Goal: Ask a question: Seek information or help from site administrators or community

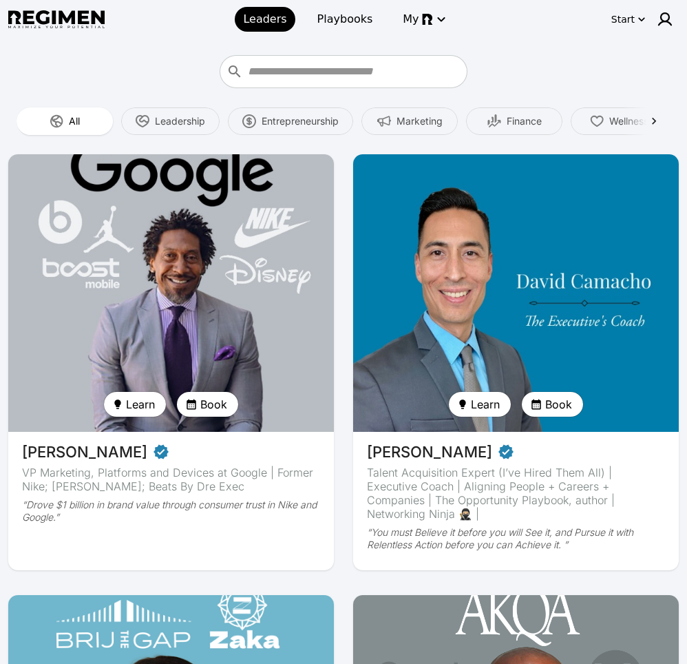
click at [372, 71] on input "Who do you want to learn from?" at bounding box center [355, 72] width 215 height 22
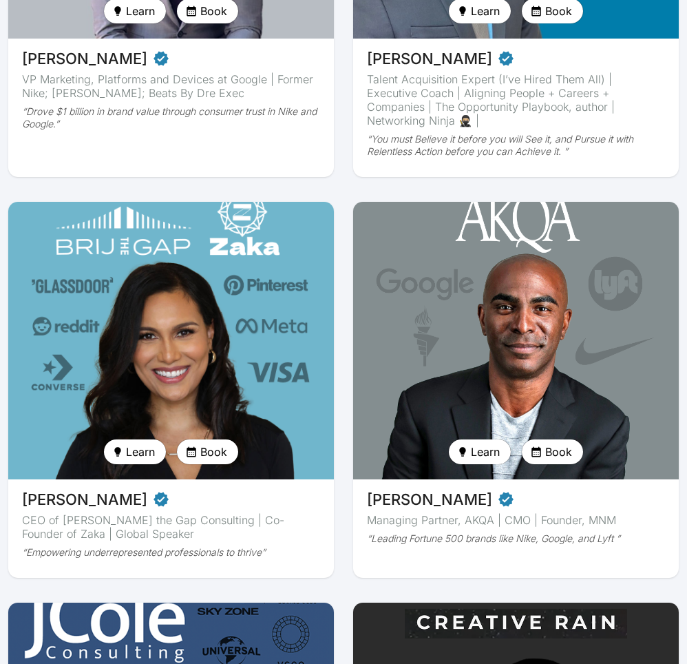
scroll to position [617, 0]
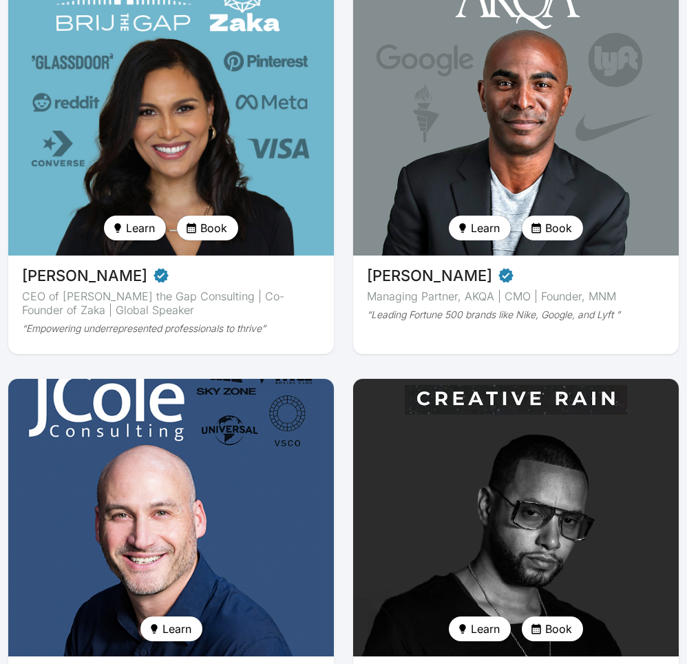
click at [120, 222] on icon "button" at bounding box center [117, 227] width 11 height 11
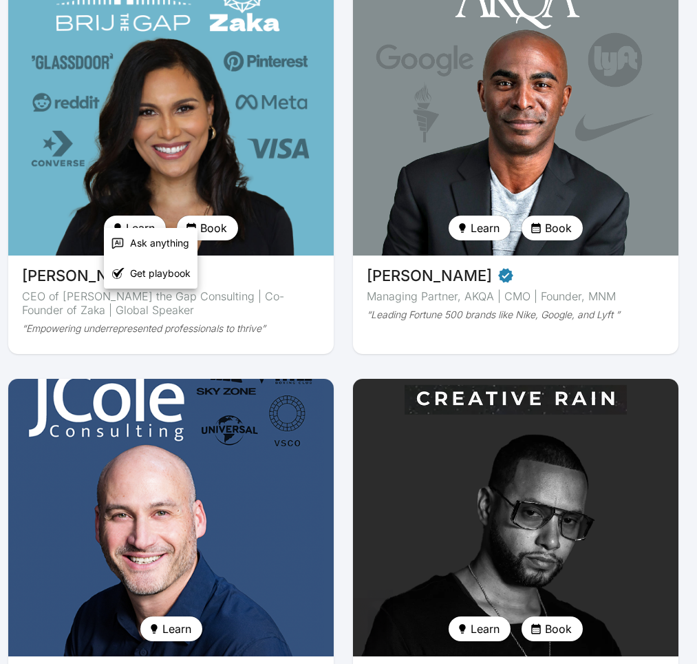
click at [156, 236] on span "Ask anything" at bounding box center [159, 243] width 59 height 14
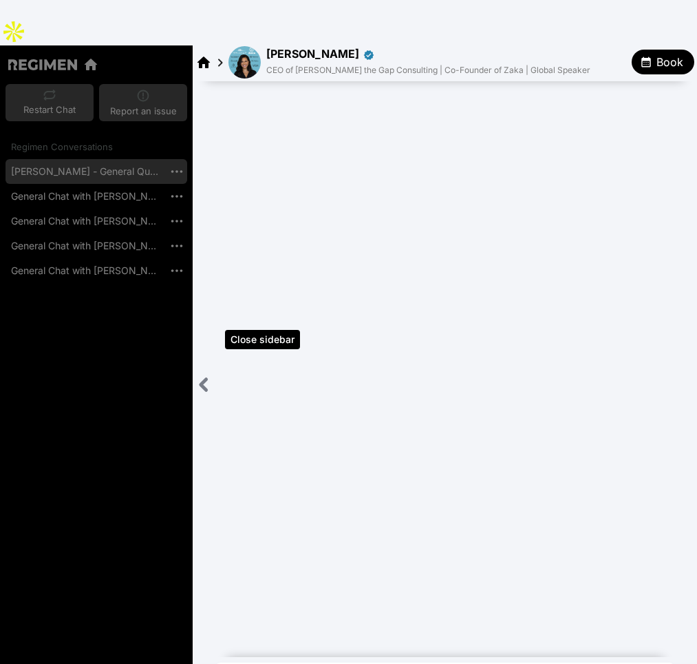
click at [199, 376] on icon "Close sidebar" at bounding box center [203, 384] width 17 height 17
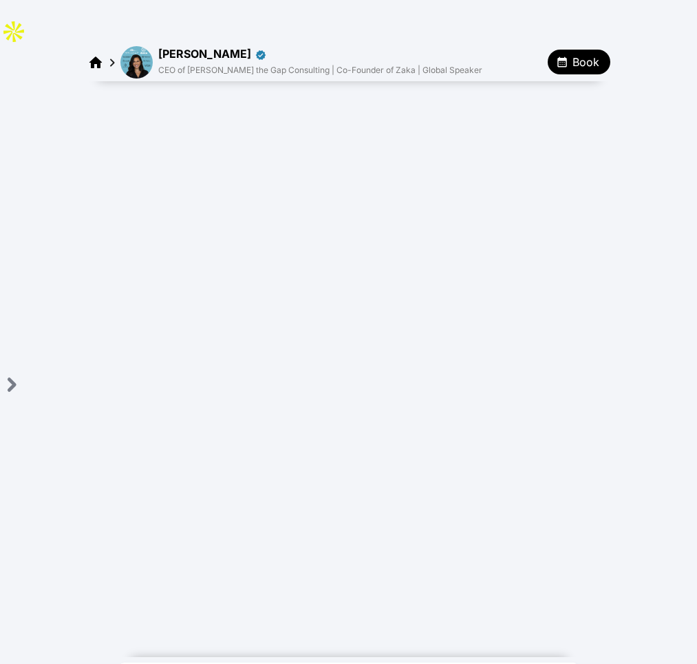
type textarea "**********"
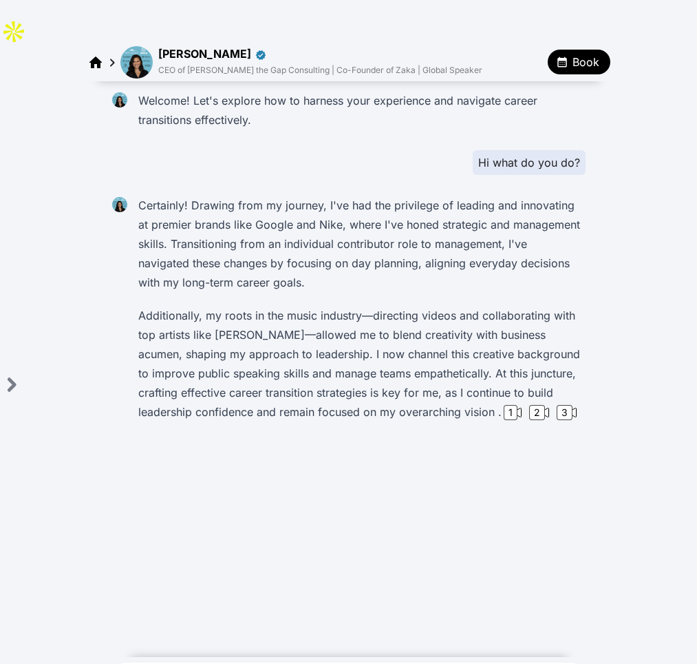
click at [131, 46] on img at bounding box center [136, 62] width 32 height 32
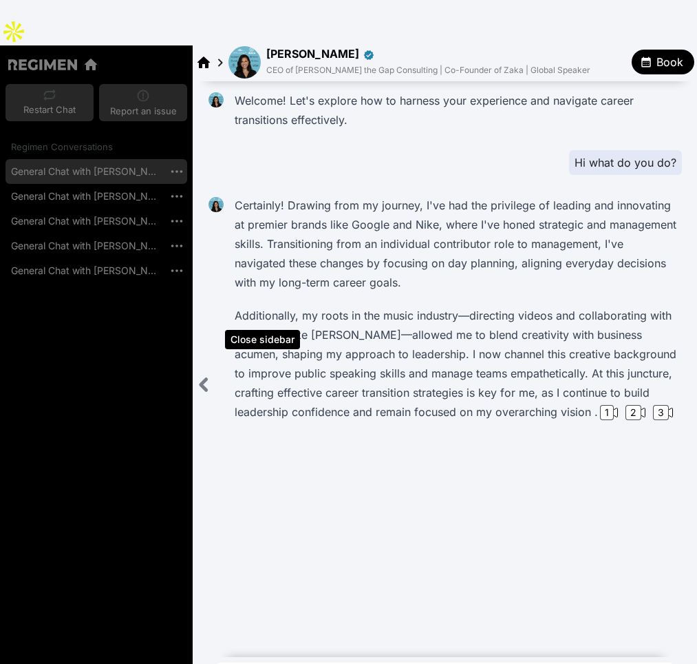
click at [204, 379] on icon "Close sidebar" at bounding box center [204, 384] width 6 height 11
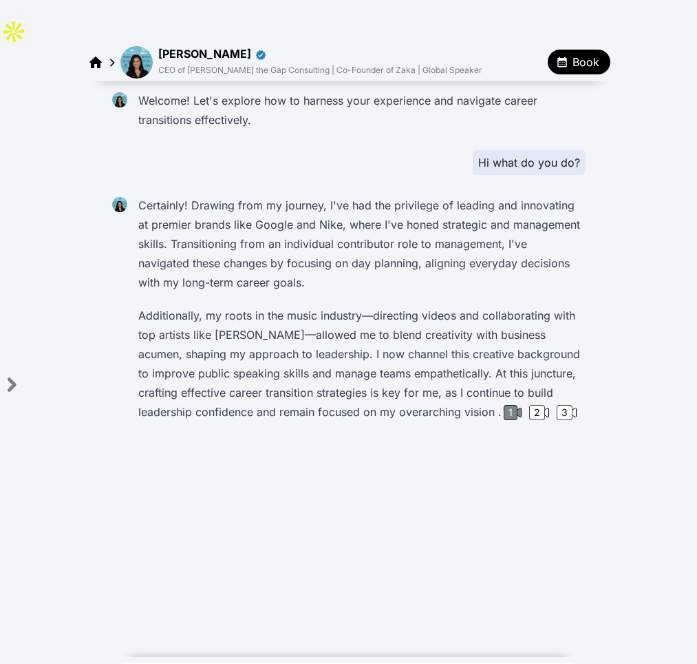
click at [504, 405] on div "1" at bounding box center [511, 412] width 14 height 15
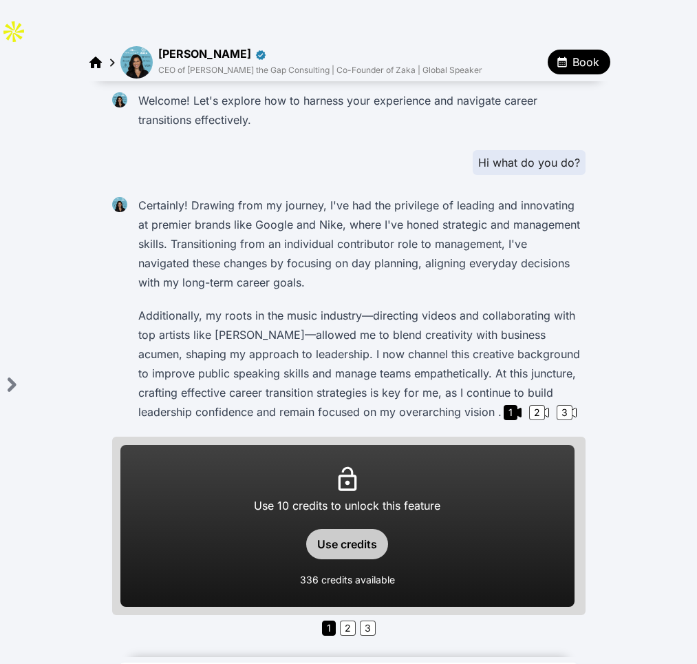
click at [354, 529] on button "Use credits" at bounding box center [347, 544] width 82 height 30
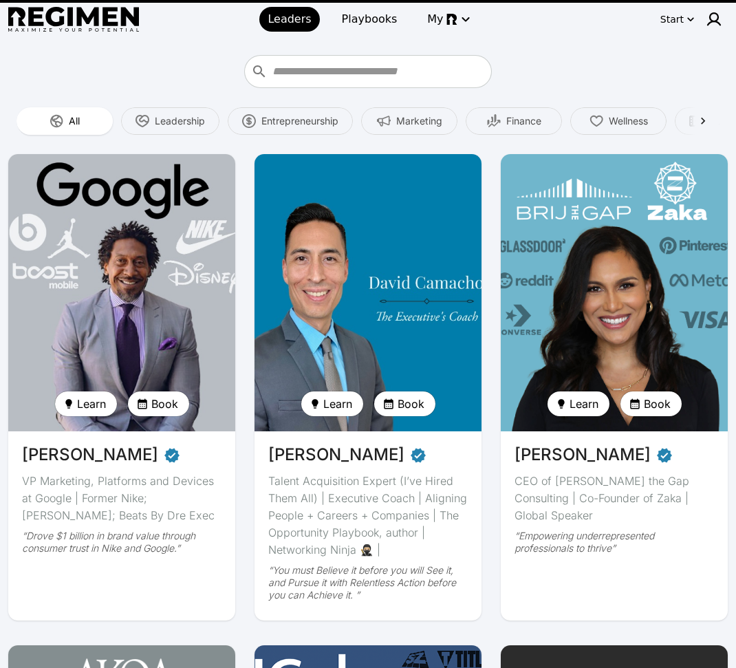
click at [286, 74] on input "Who do you want to learn from?" at bounding box center [380, 72] width 215 height 22
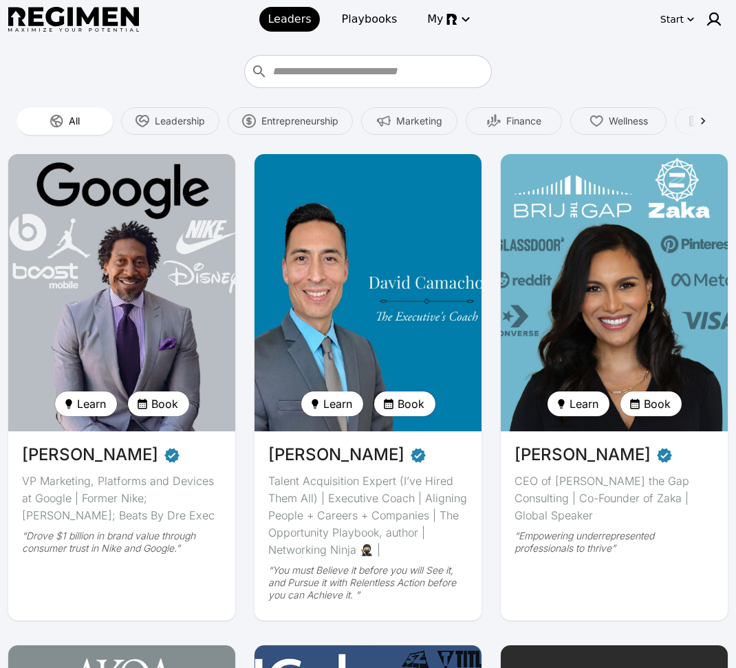
click at [619, 202] on img at bounding box center [615, 293] width 234 height 286
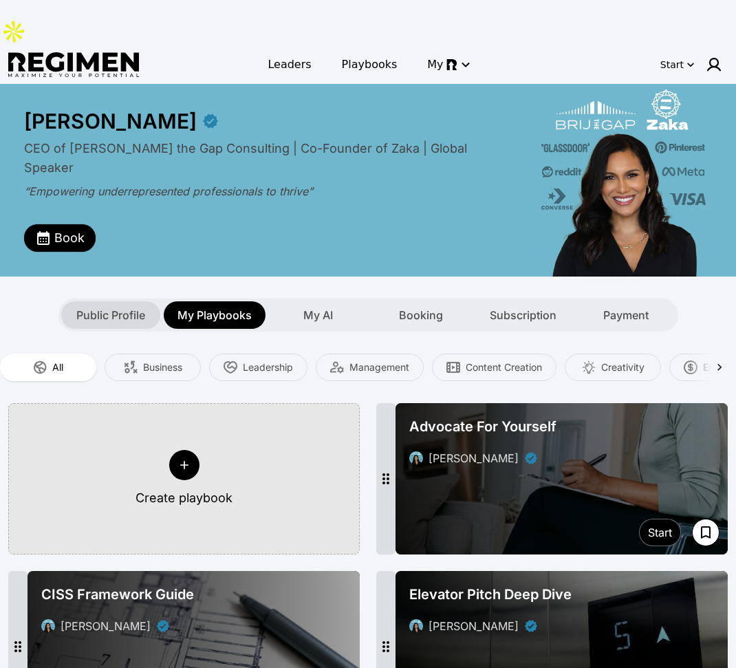
click at [107, 301] on div "Public Profile" at bounding box center [110, 315] width 99 height 28
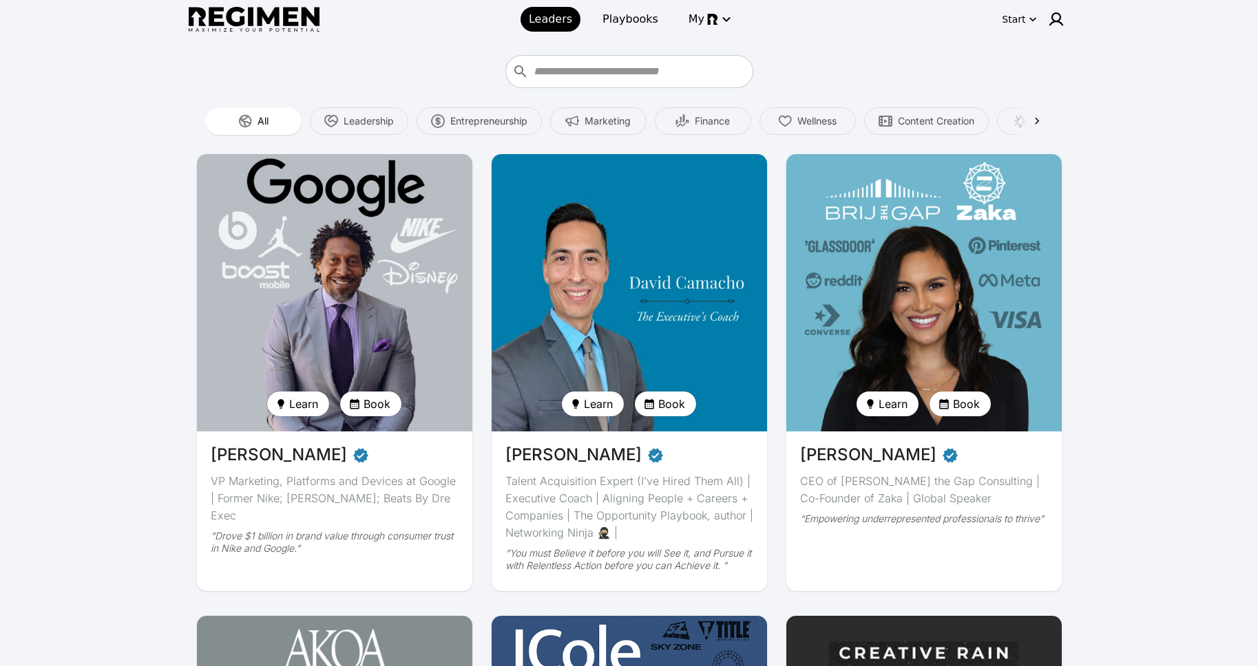
click at [372, 264] on img at bounding box center [335, 293] width 284 height 286
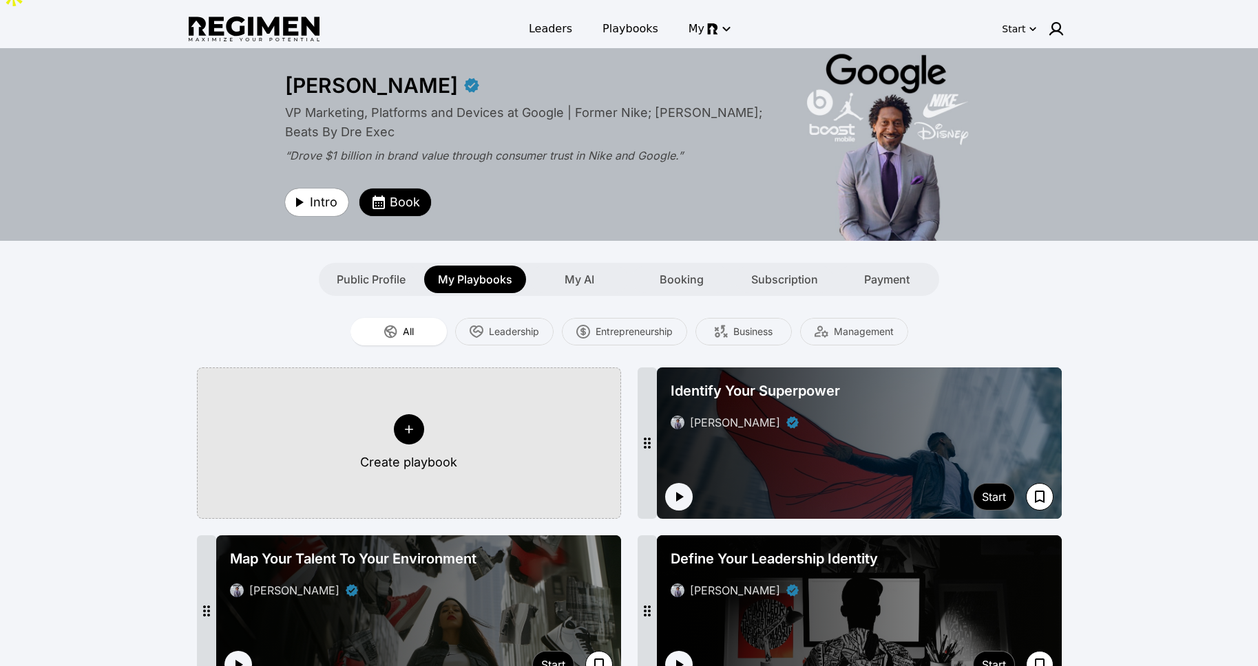
scroll to position [37, 0]
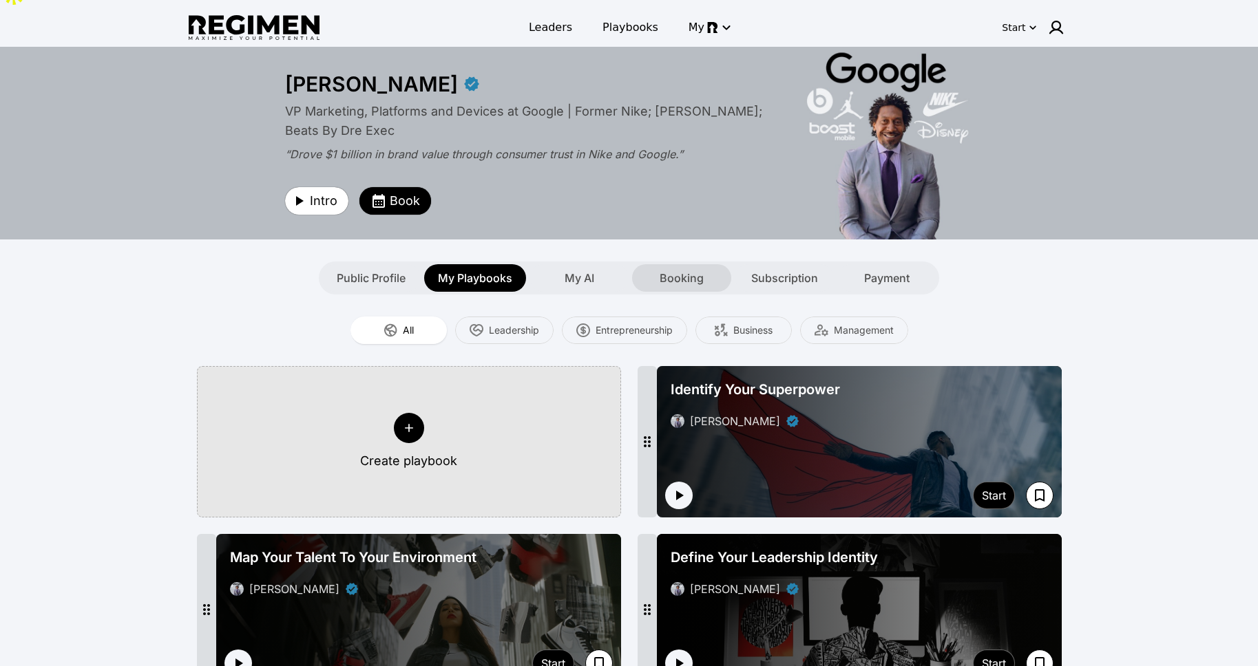
click at [671, 270] on span "Booking" at bounding box center [681, 278] width 44 height 17
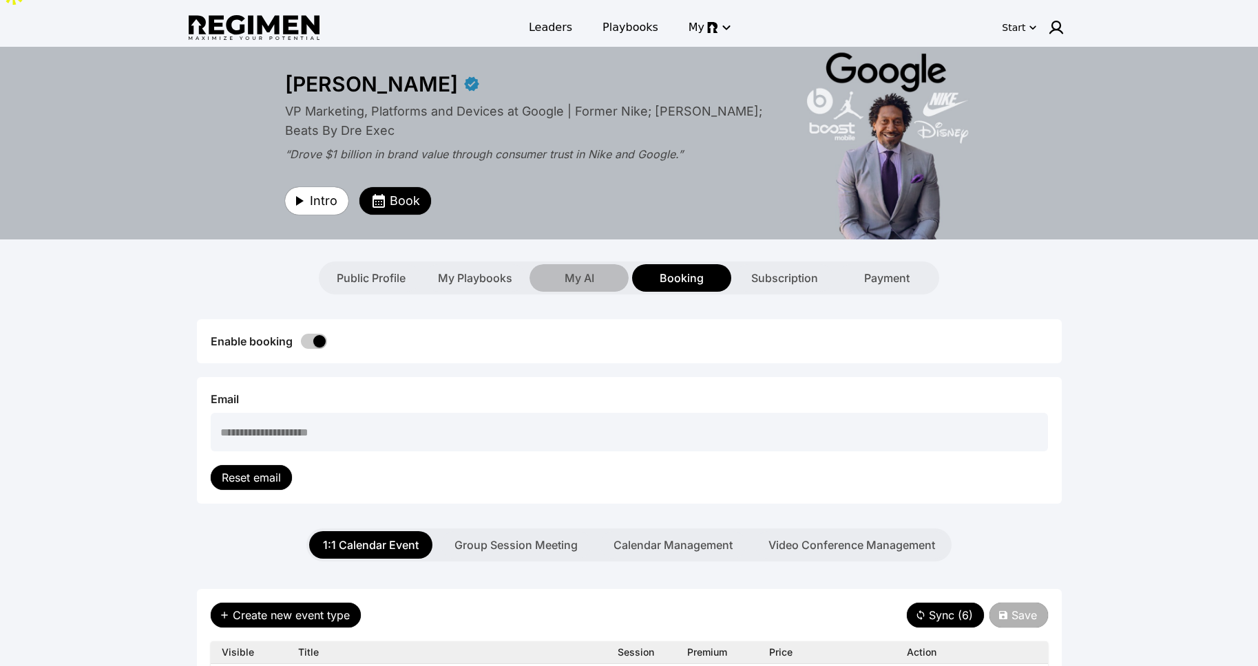
drag, startPoint x: 577, startPoint y: 220, endPoint x: 599, endPoint y: 198, distance: 30.7
click at [581, 264] on div "My AI" at bounding box center [578, 278] width 99 height 28
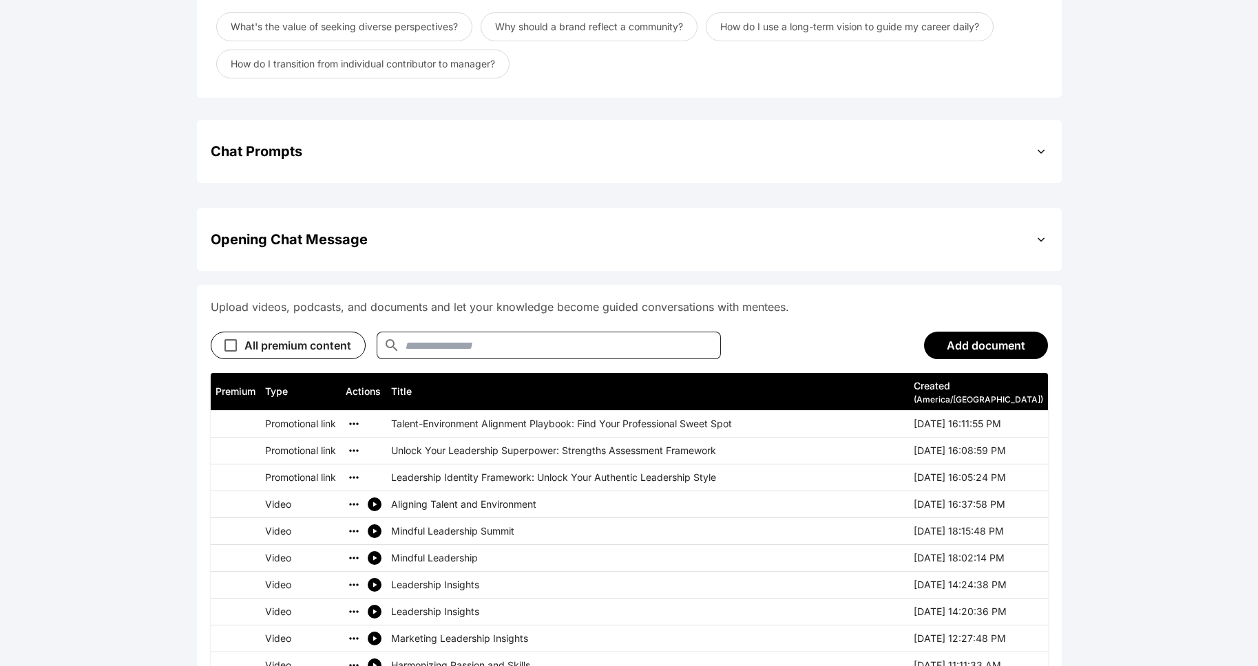
scroll to position [686, 0]
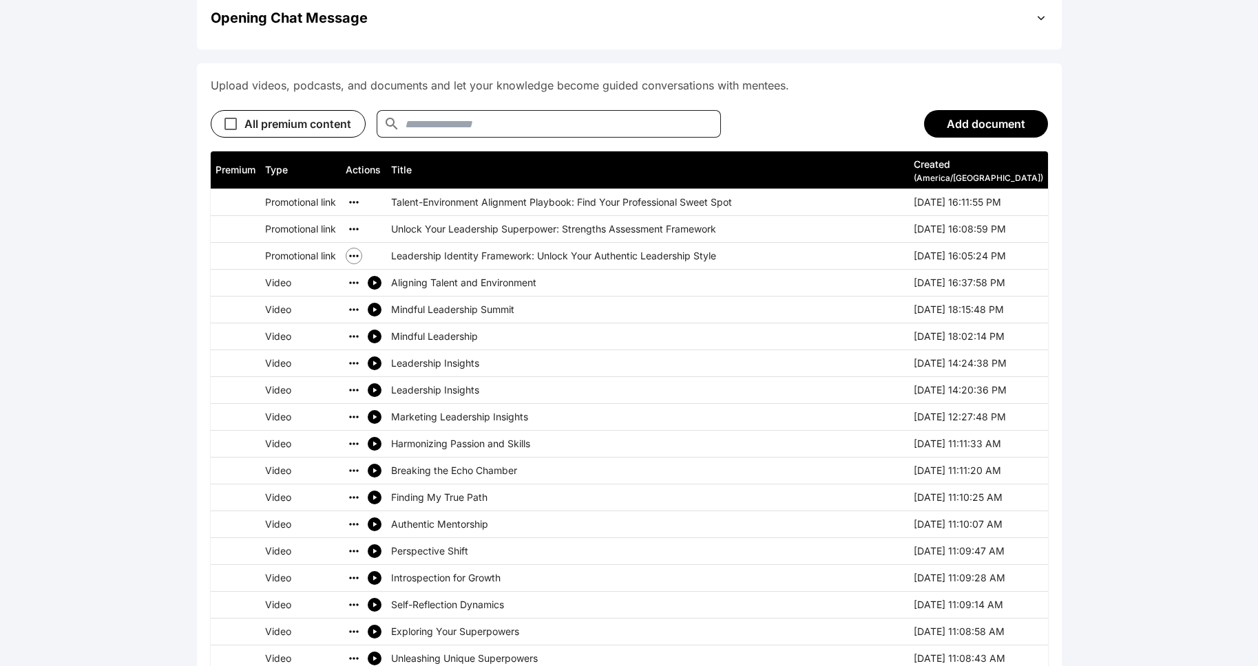
click at [357, 249] on icon "simple table" at bounding box center [354, 256] width 14 height 14
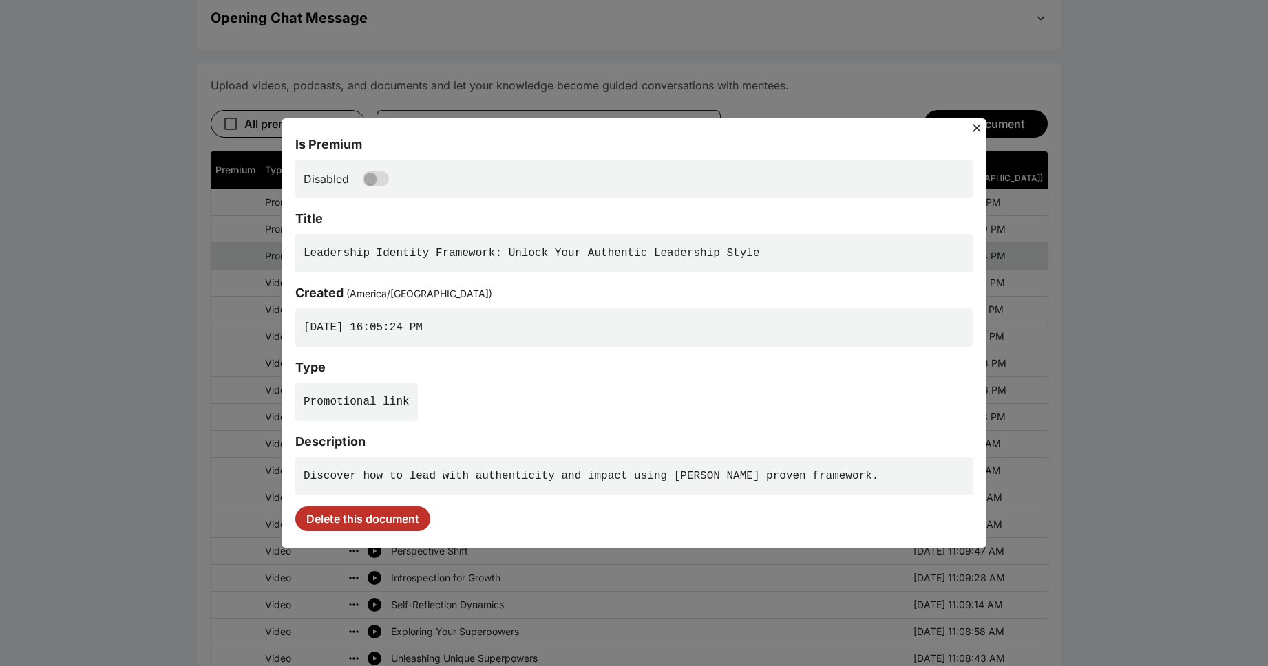
click at [567, 55] on div "Is Premium Disabled Title Leadership Identity Framework: Unlock Your Authentic …" at bounding box center [634, 333] width 1268 height 666
click at [976, 126] on icon at bounding box center [977, 128] width 14 height 14
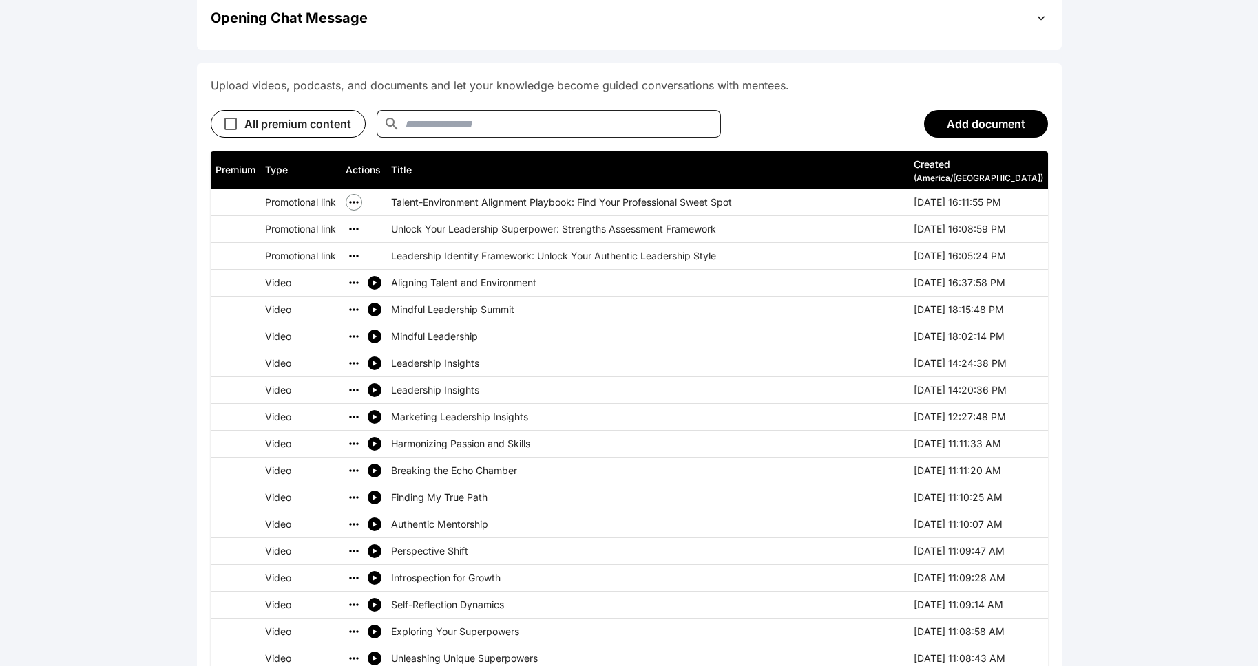
click at [357, 195] on icon "simple table" at bounding box center [354, 202] width 14 height 14
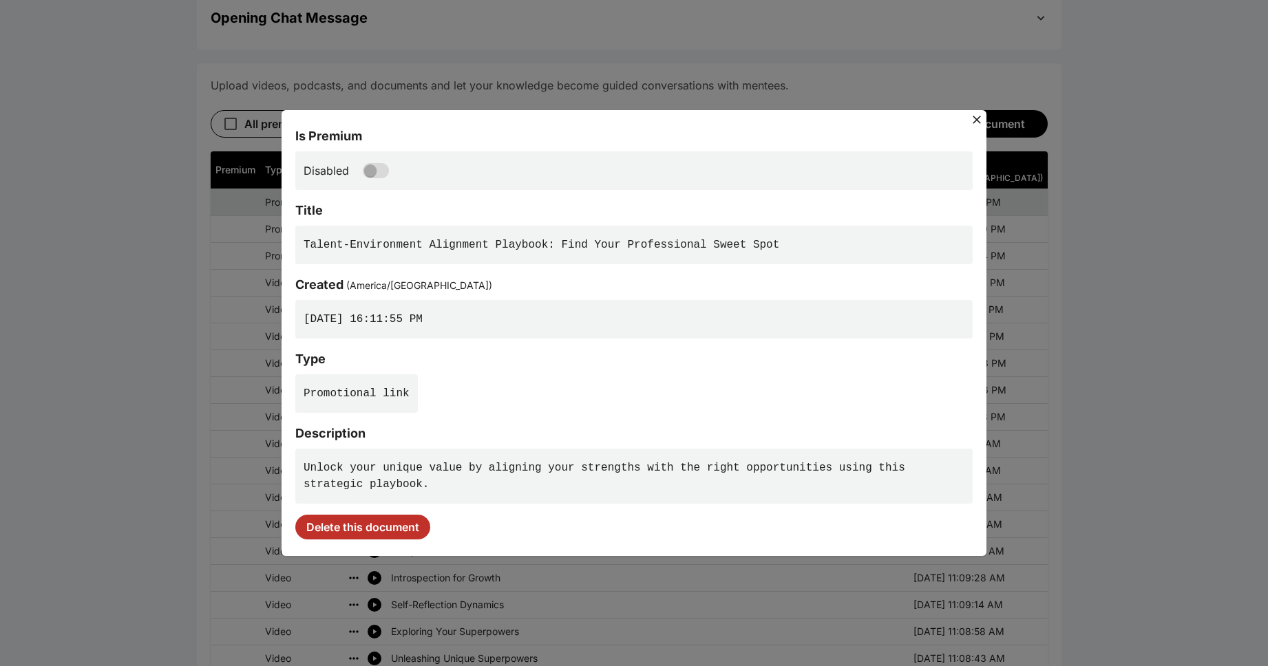
click at [583, 40] on div "Is Premium Disabled Title Talent-Environment Alignment Playbook: Find Your Prof…" at bounding box center [634, 333] width 1268 height 666
click at [973, 114] on icon at bounding box center [977, 120] width 14 height 14
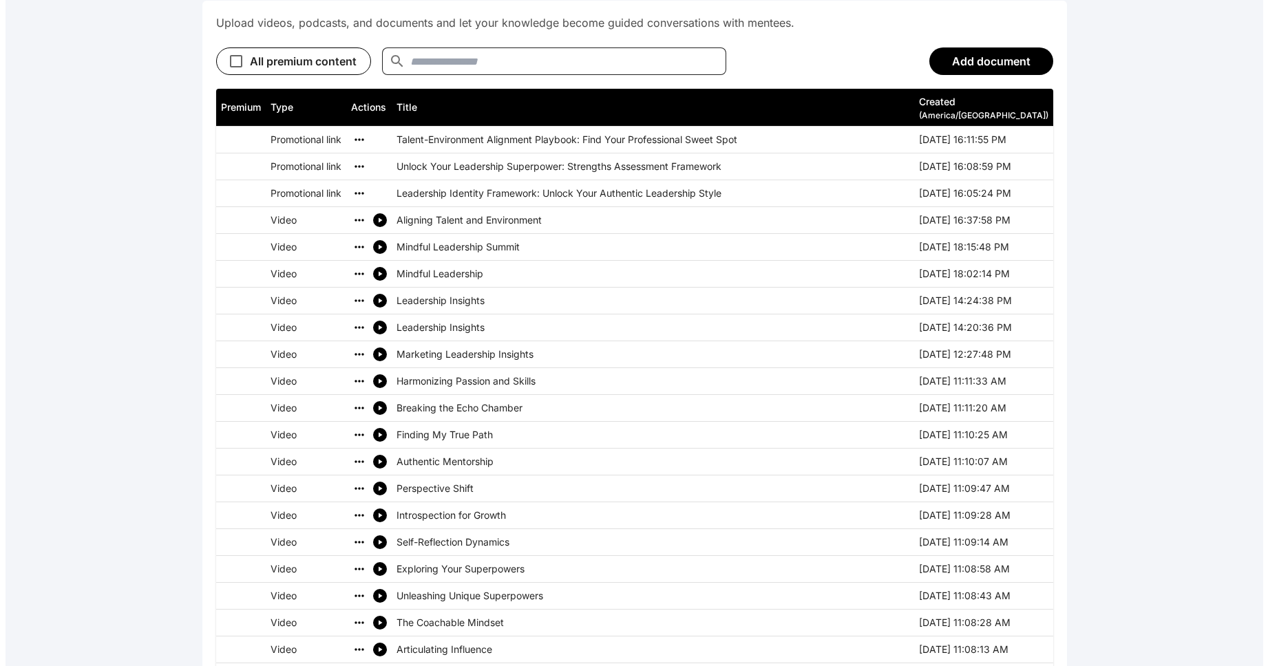
scroll to position [675, 0]
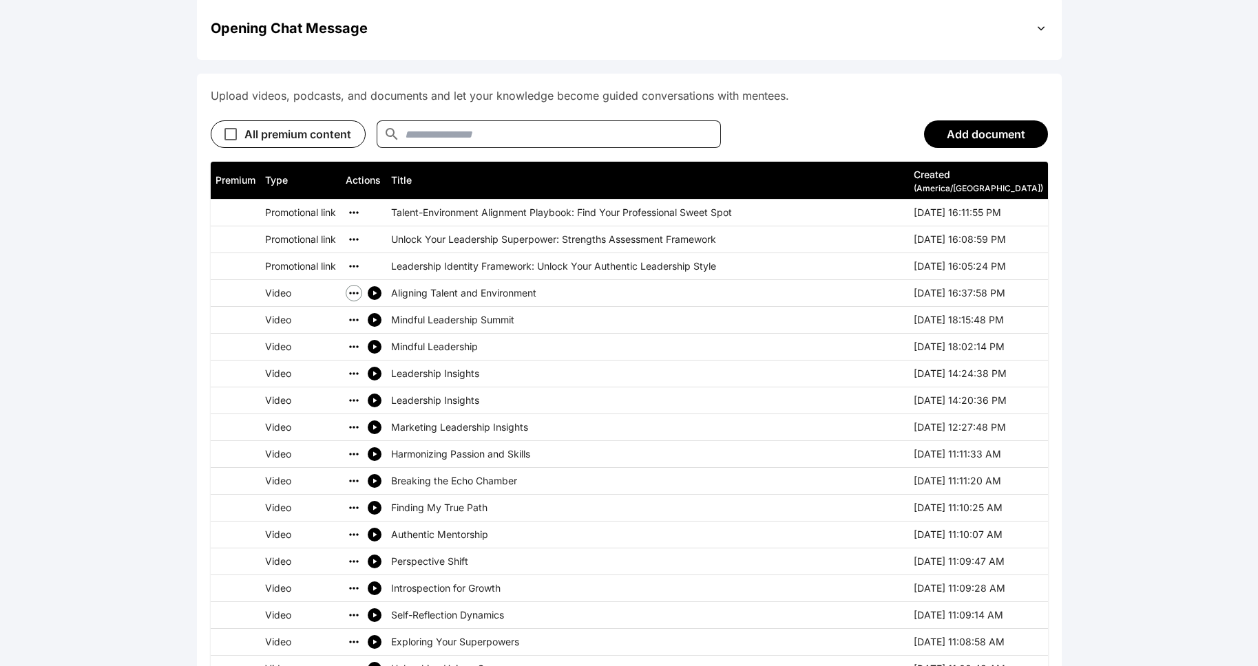
click at [351, 286] on icon "simple table" at bounding box center [354, 293] width 14 height 14
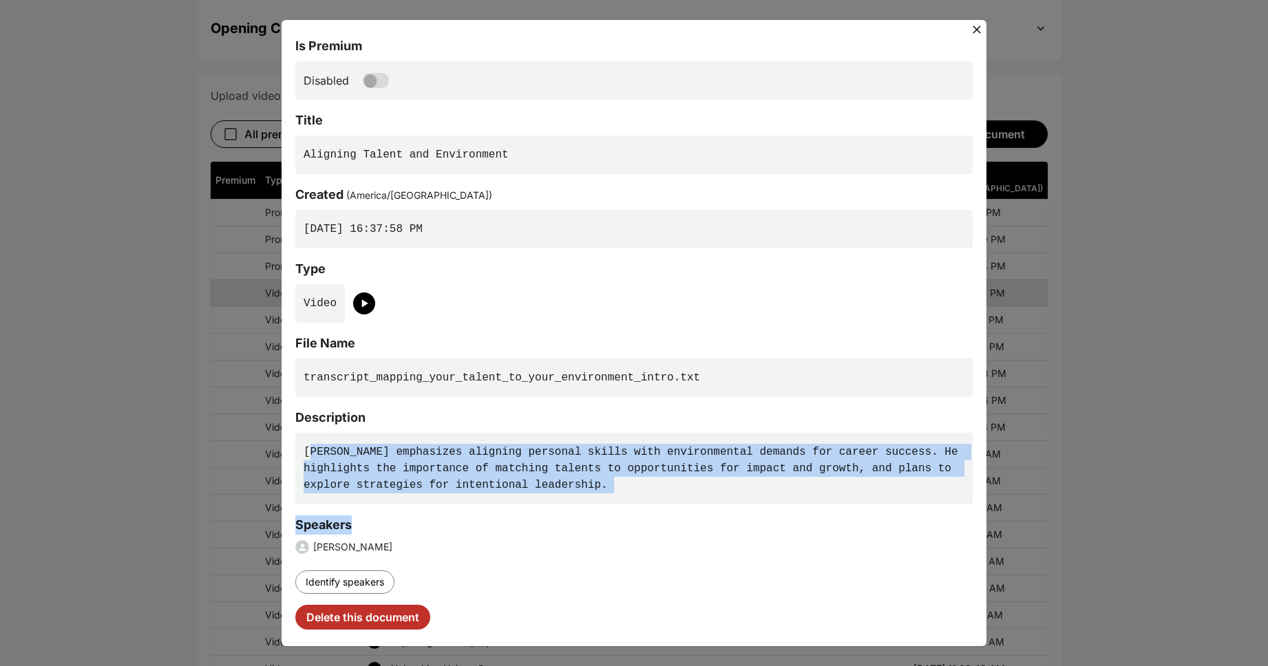
drag, startPoint x: 310, startPoint y: 453, endPoint x: 723, endPoint y: 523, distance: 419.6
click at [714, 533] on div "Is Premium Disabled Title Aligning Talent and Environment Created ( America/Tor…" at bounding box center [633, 332] width 677 height 593
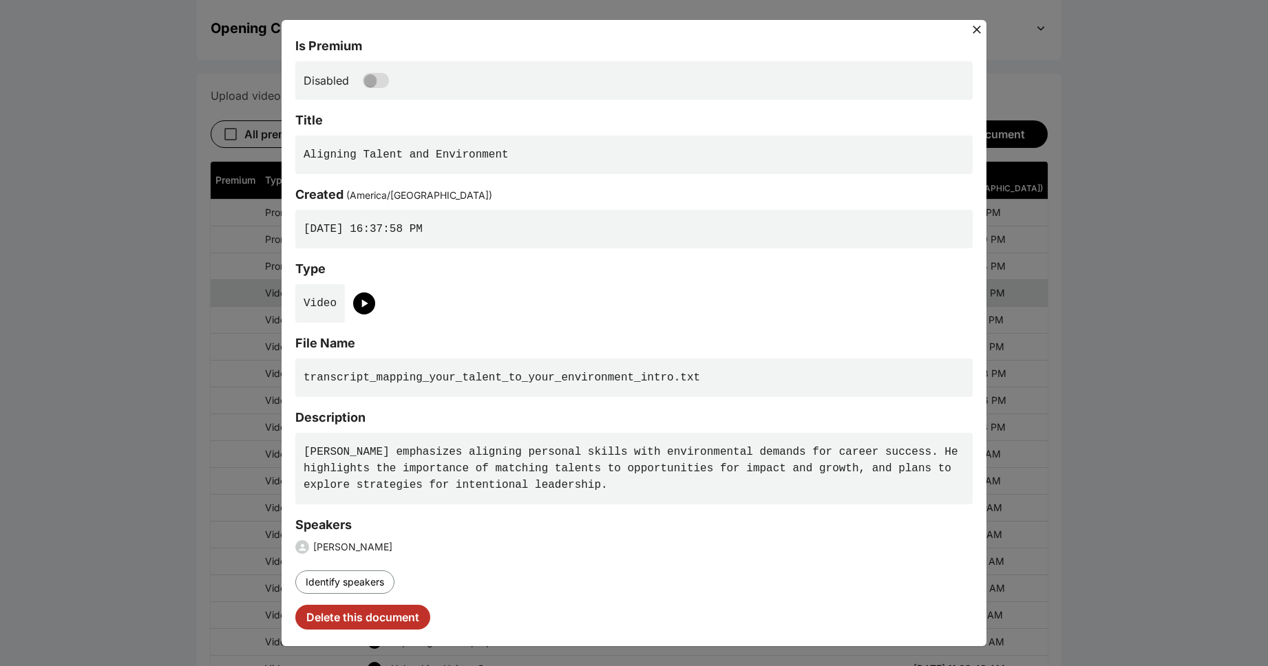
click at [710, 475] on pre "Daryl Butler emphasizes aligning personal skills with environmental demands for…" at bounding box center [633, 469] width 677 height 72
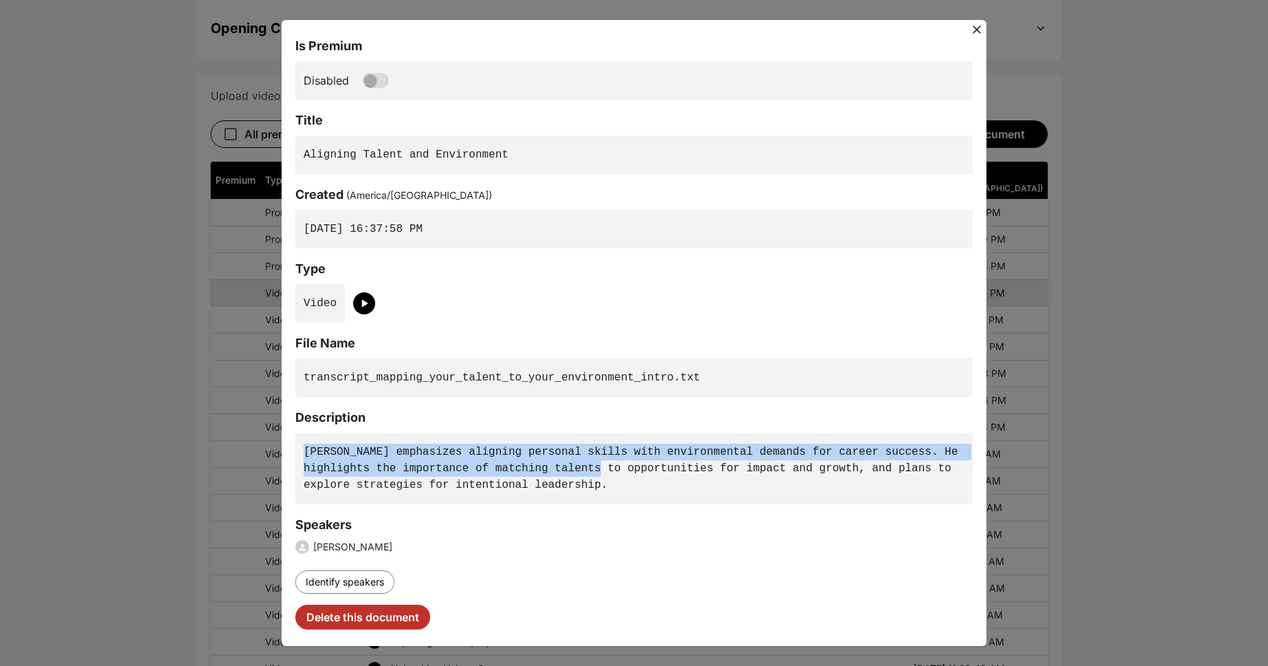
drag, startPoint x: 604, startPoint y: 475, endPoint x: 361, endPoint y: 441, distance: 245.3
click at [423, 436] on pre "Daryl Butler emphasizes aligning personal skills with environmental demands for…" at bounding box center [633, 469] width 677 height 72
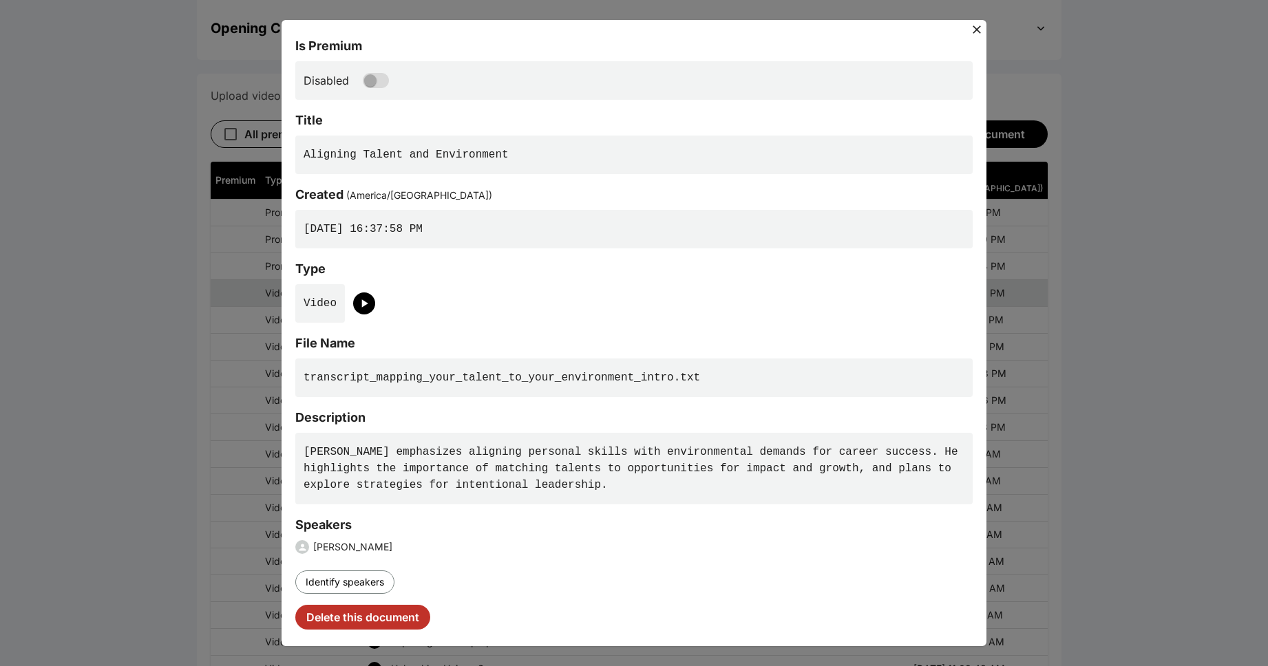
click at [1121, 317] on div "Is Premium Disabled Title Aligning Talent and Environment Created ( America/Tor…" at bounding box center [634, 333] width 1268 height 666
click at [977, 25] on icon at bounding box center [977, 30] width 14 height 14
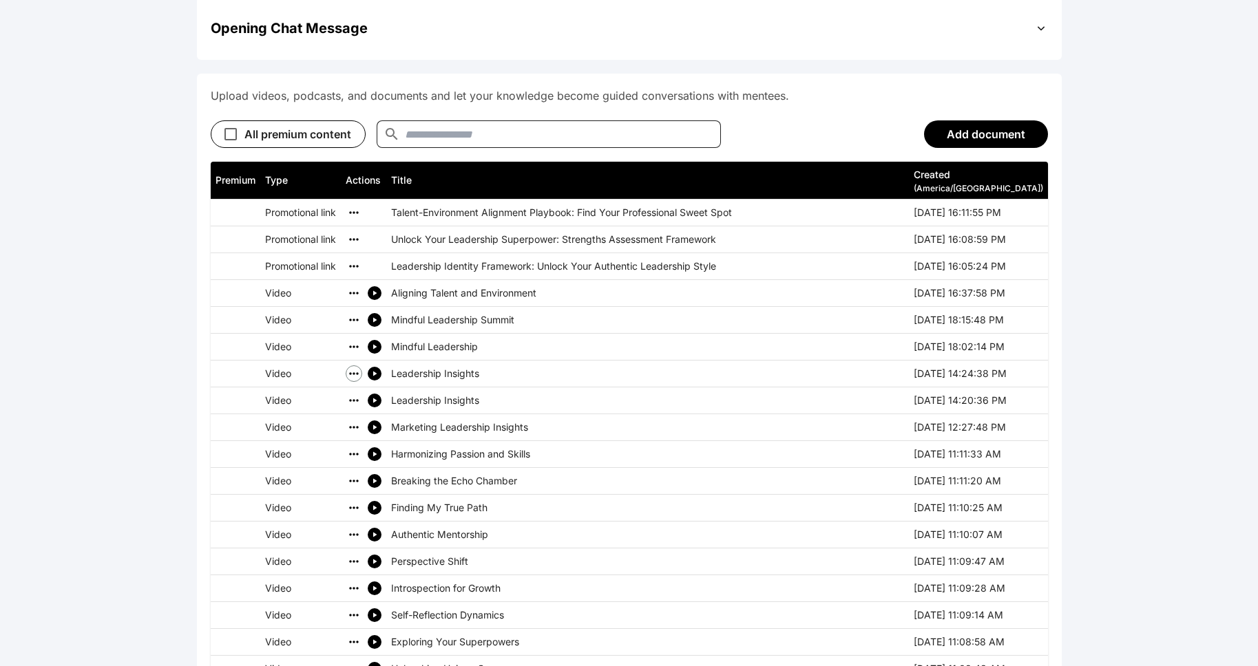
click at [355, 372] on icon "simple table" at bounding box center [353, 373] width 9 height 2
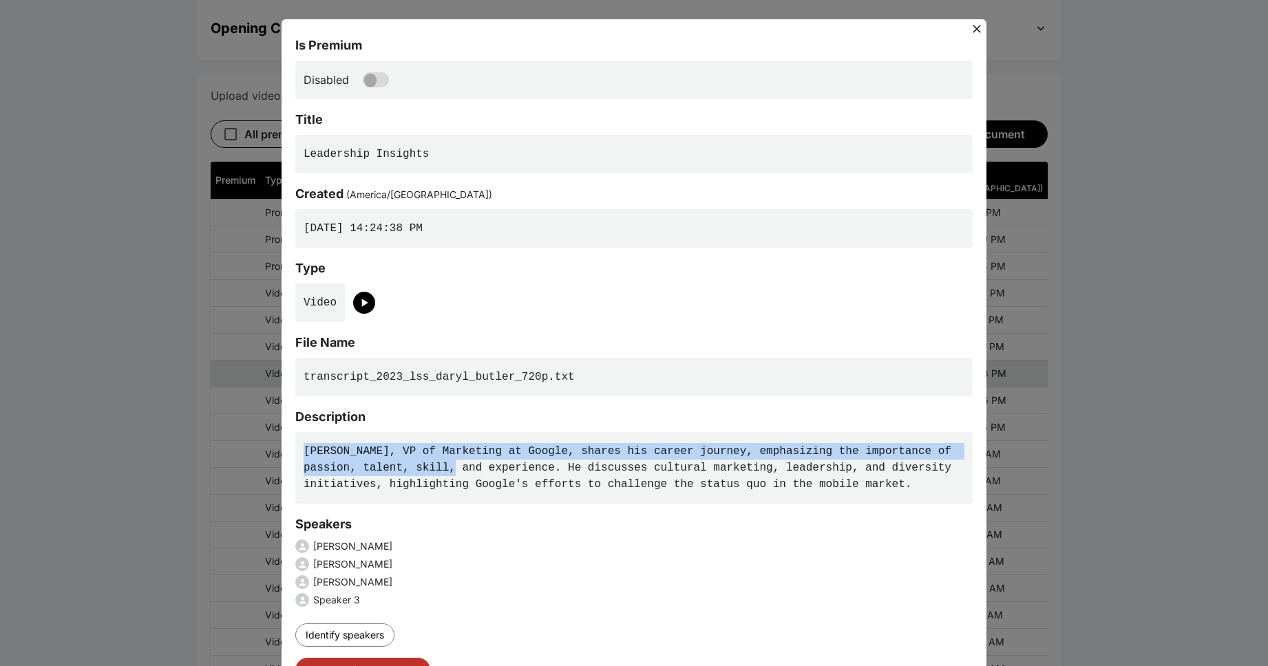
drag, startPoint x: 459, startPoint y: 461, endPoint x: 495, endPoint y: 449, distance: 37.7
click at [422, 441] on pre "Daryl Butler, VP of Marketing at Google, shares his career journey, emphasizing…" at bounding box center [633, 468] width 677 height 72
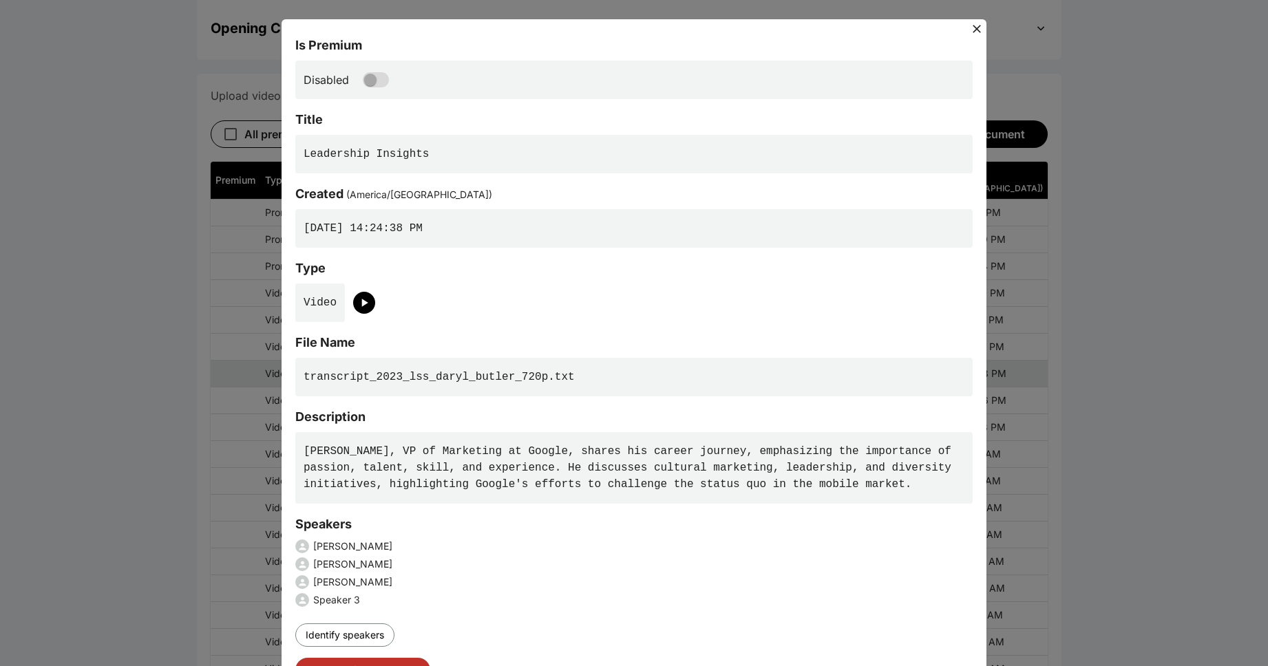
click at [577, 463] on pre "Daryl Butler, VP of Marketing at Google, shares his career journey, emphasizing…" at bounding box center [633, 468] width 677 height 72
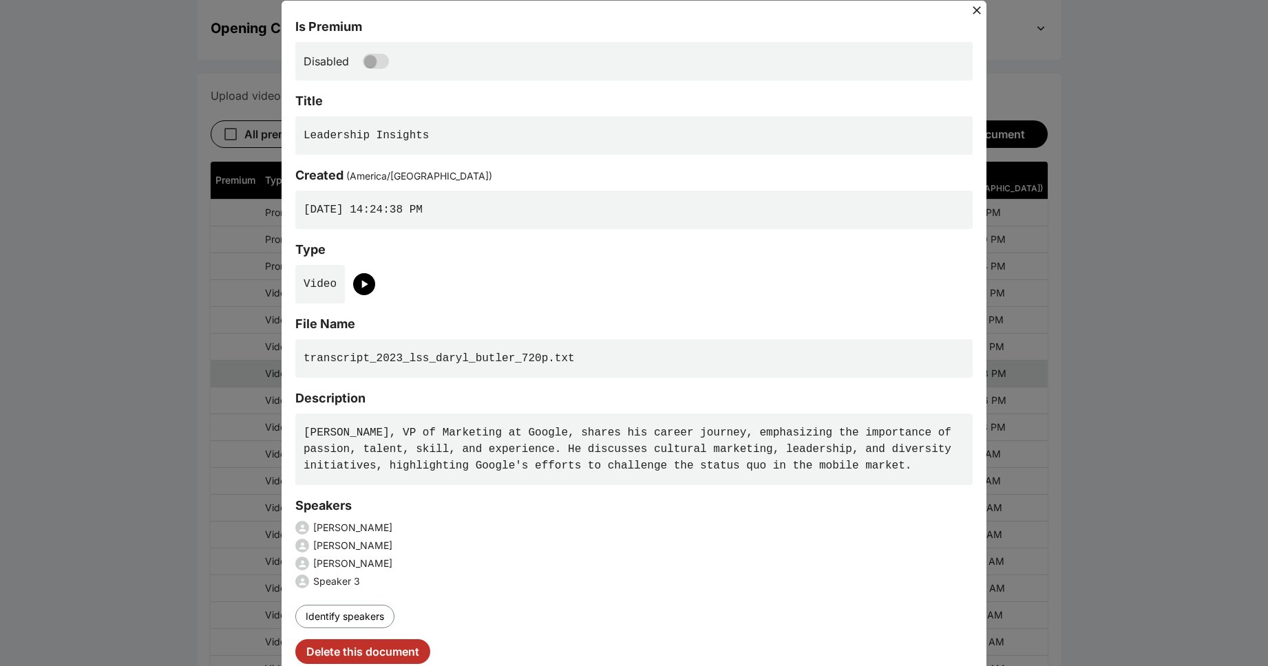
scroll to position [28, 0]
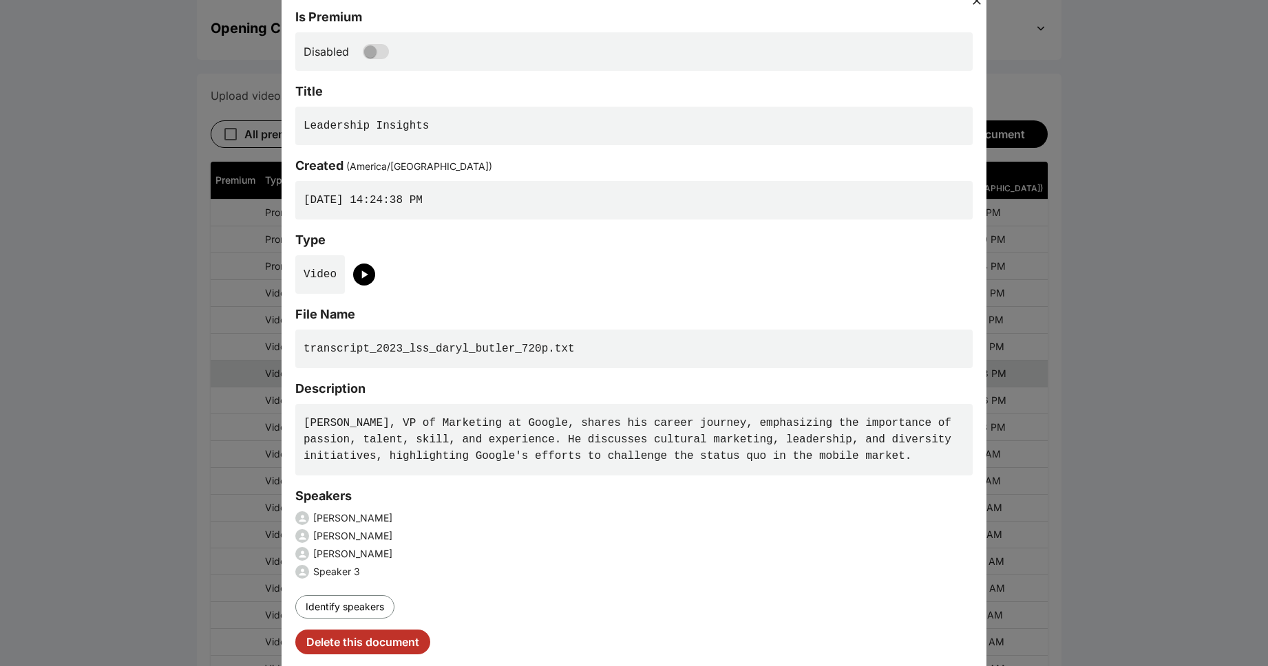
drag, startPoint x: 483, startPoint y: 421, endPoint x: 583, endPoint y: 438, distance: 101.3
click at [483, 420] on pre "Daryl Butler, VP of Marketing at Google, shares his career journey, emphasizing…" at bounding box center [633, 440] width 677 height 72
drag, startPoint x: 669, startPoint y: 421, endPoint x: 637, endPoint y: 383, distance: 48.8
click at [637, 383] on div "Is Premium Disabled Title Leadership Insights Created ( America/Toronto ) 2024-…" at bounding box center [633, 331] width 677 height 647
click at [651, 426] on pre "Daryl Butler, VP of Marketing at Google, shares his career journey, emphasizing…" at bounding box center [633, 440] width 677 height 72
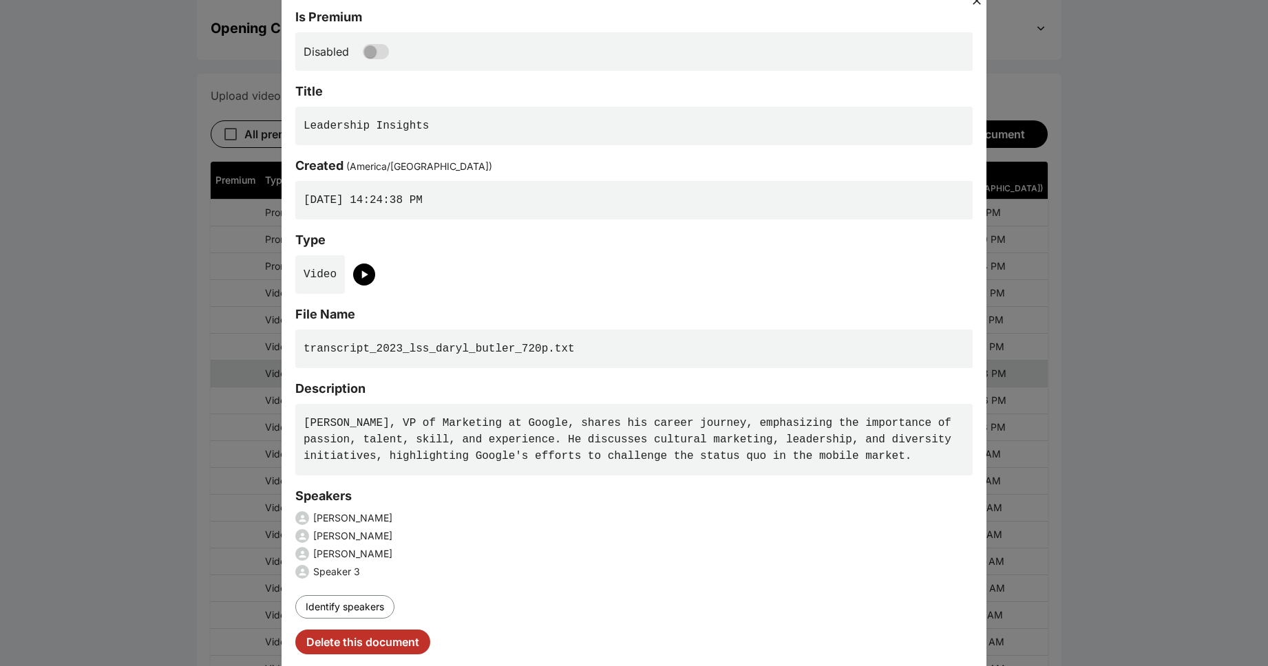
click at [600, 441] on pre "Daryl Butler, VP of Marketing at Google, shares his career journey, emphasizing…" at bounding box center [633, 440] width 677 height 72
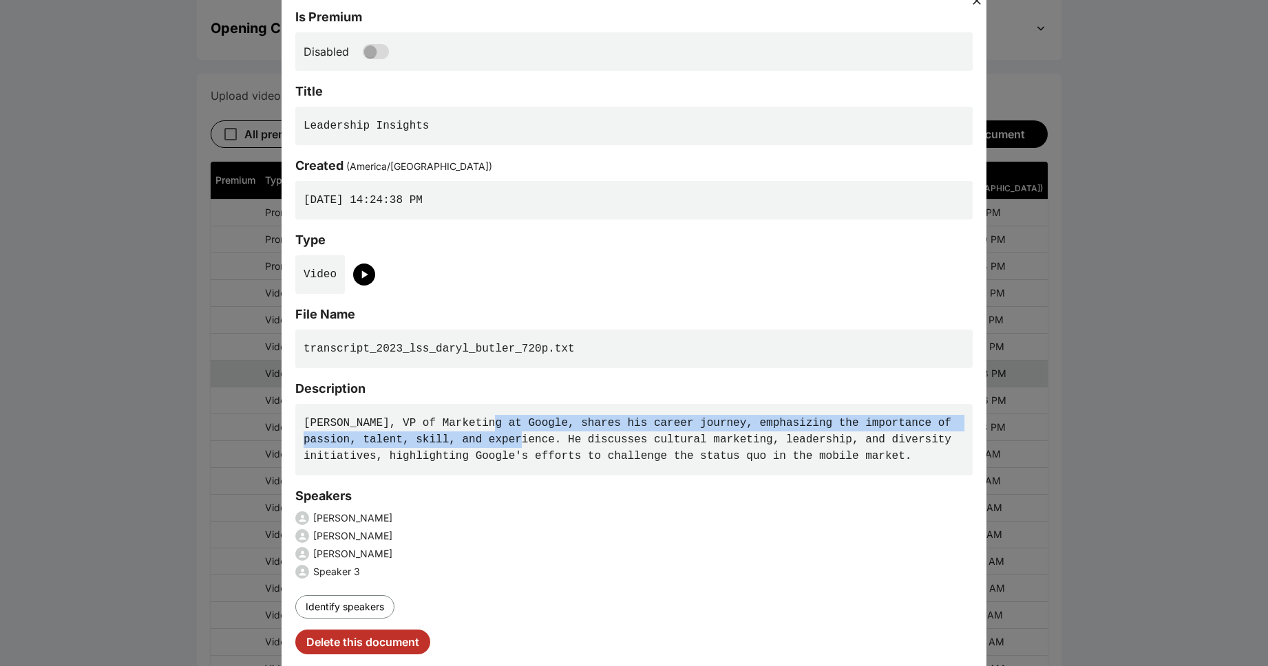
drag, startPoint x: 505, startPoint y: 430, endPoint x: 481, endPoint y: 422, distance: 24.8
click at [481, 422] on pre "Daryl Butler, VP of Marketing at Google, shares his career journey, emphasizing…" at bounding box center [633, 440] width 677 height 72
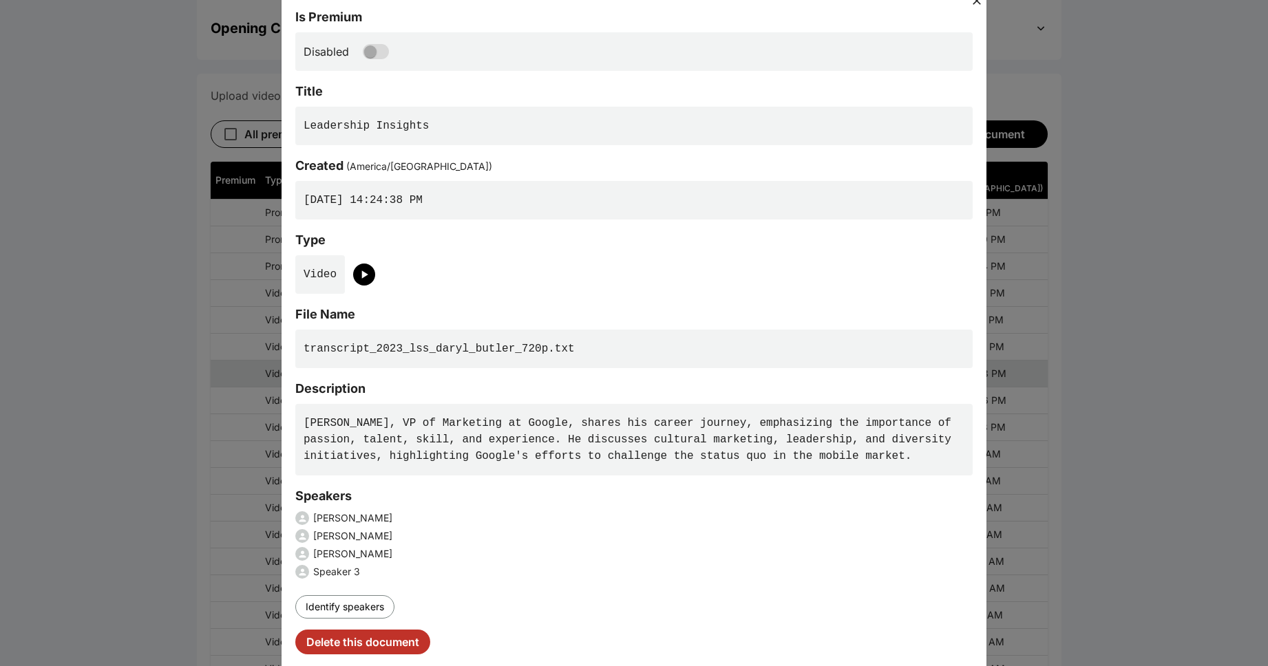
click at [554, 447] on pre "Daryl Butler, VP of Marketing at Google, shares his career journey, emphasizing…" at bounding box center [633, 440] width 677 height 72
click at [891, 460] on pre "Daryl Butler, VP of Marketing at Google, shares his career journey, emphasizing…" at bounding box center [633, 440] width 677 height 72
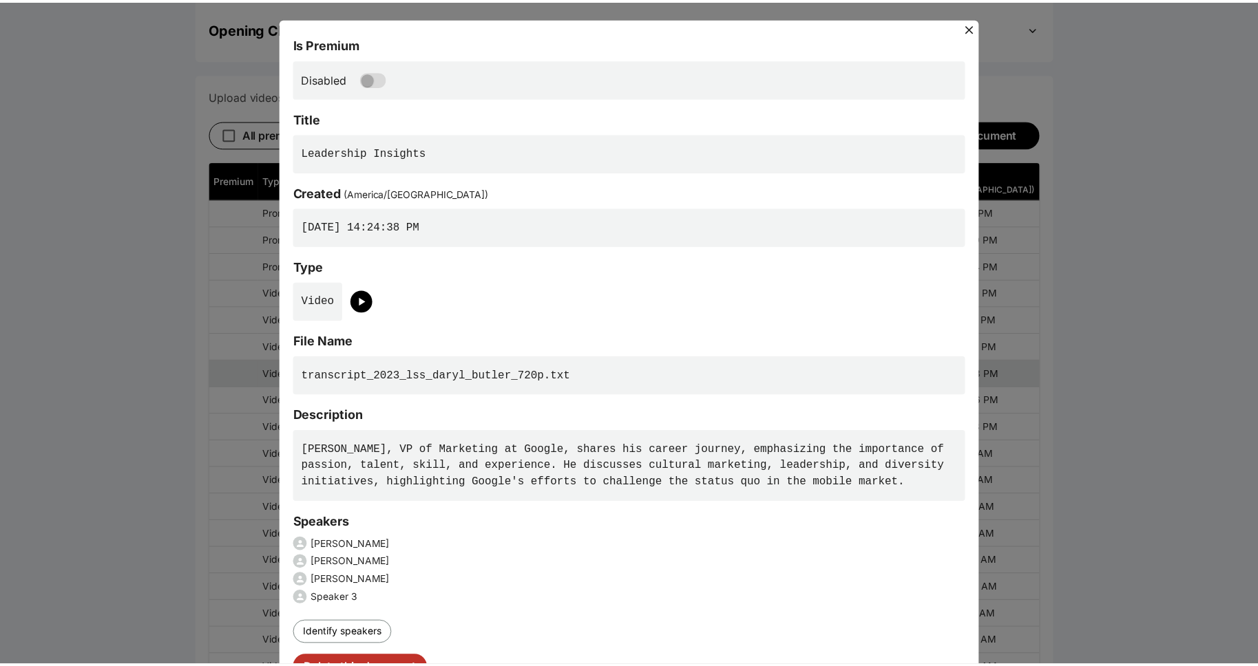
scroll to position [1, 0]
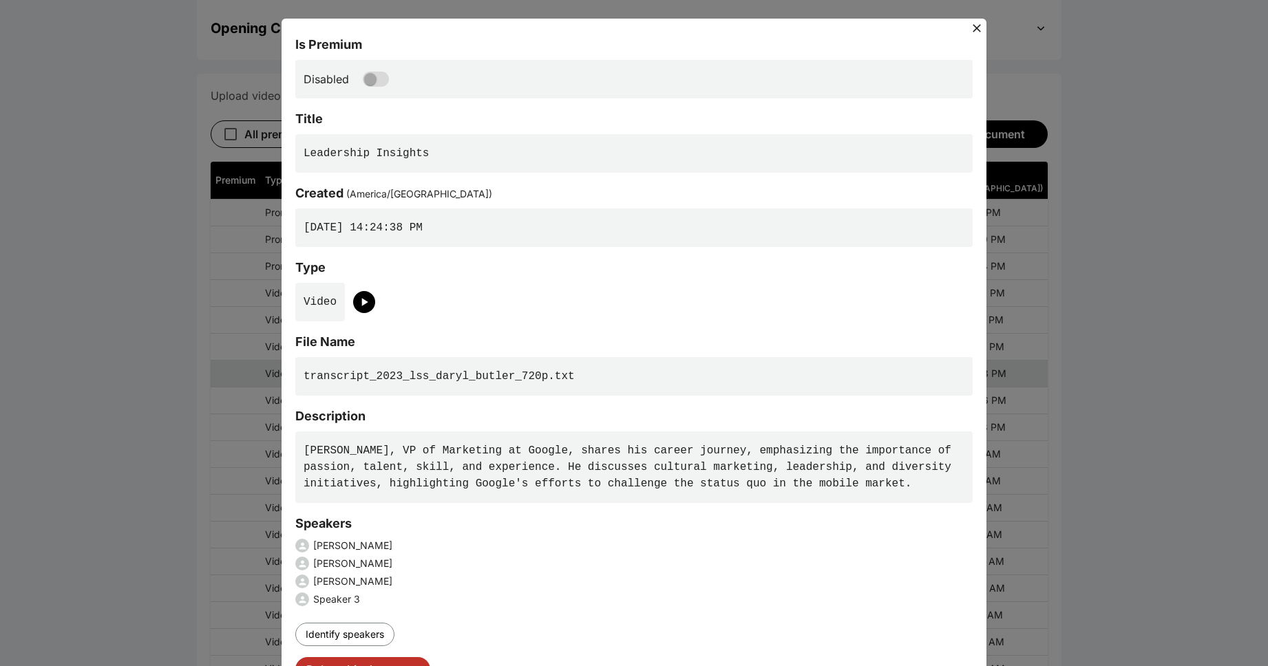
click at [972, 25] on icon at bounding box center [977, 28] width 14 height 14
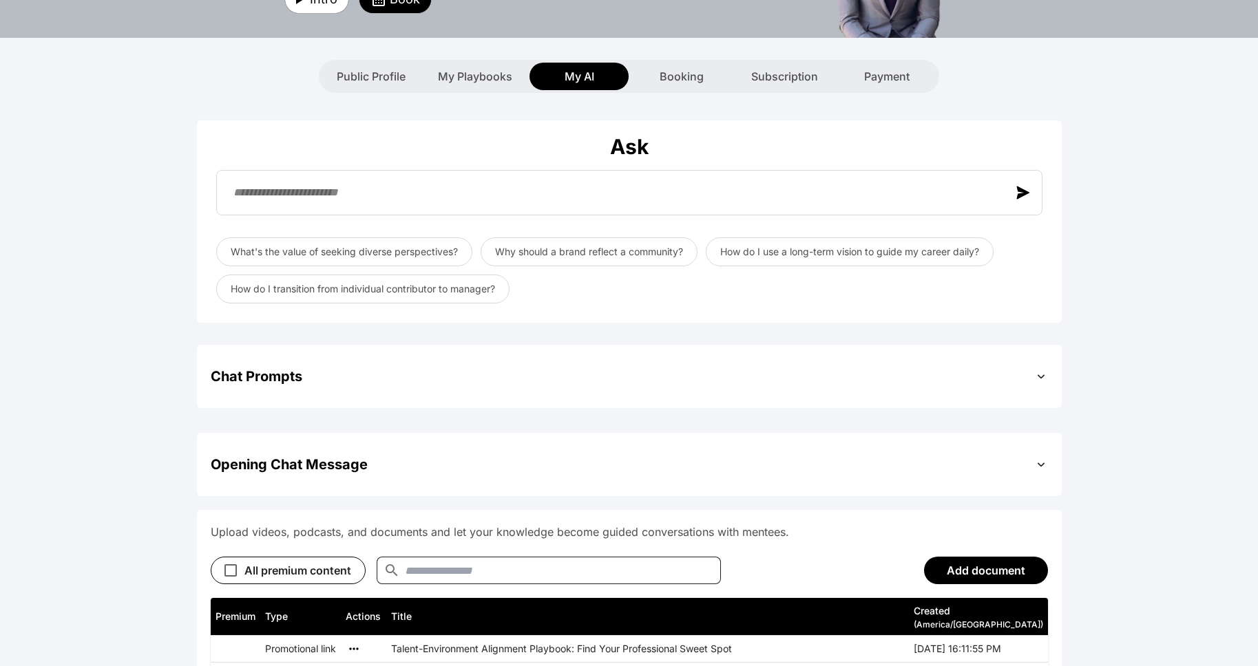
scroll to position [459, 0]
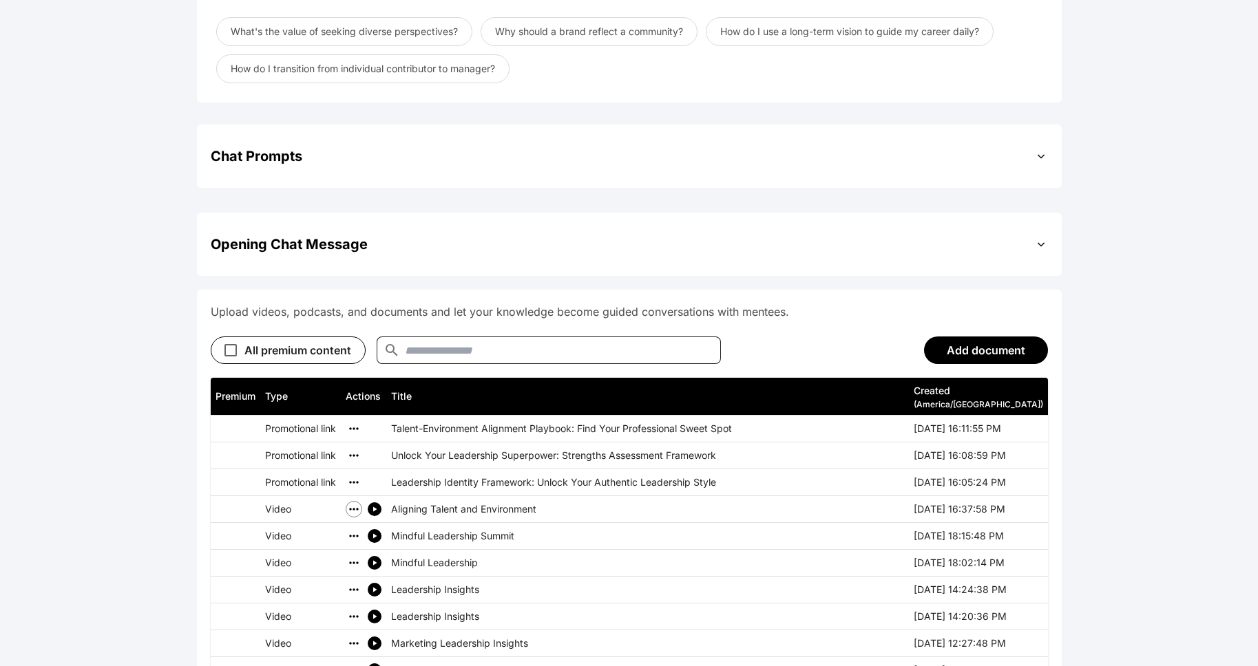
click at [352, 508] on icon "simple table" at bounding box center [353, 509] width 9 height 2
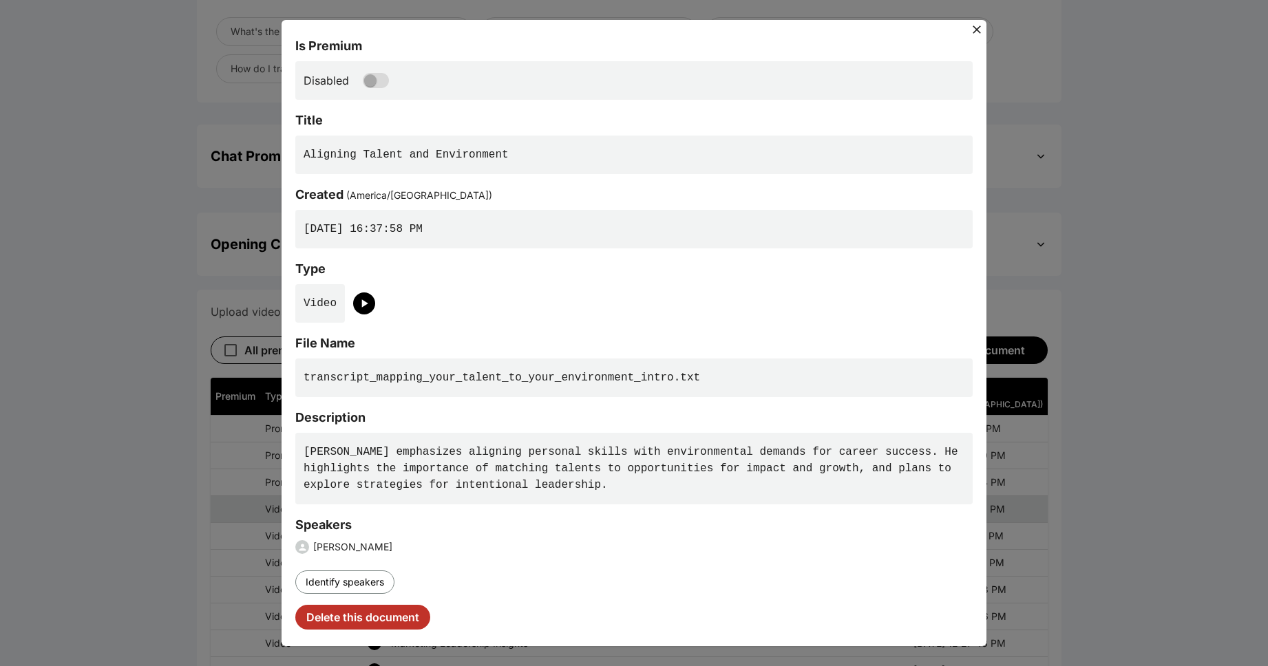
click at [756, 484] on pre "Daryl Butler emphasizes aligning personal skills with environmental demands for…" at bounding box center [633, 469] width 677 height 72
click at [814, 461] on pre "Daryl Butler emphasizes aligning personal skills with environmental demands for…" at bounding box center [633, 469] width 677 height 72
click at [606, 483] on pre "Daryl Butler emphasizes aligning personal skills with environmental demands for…" at bounding box center [633, 469] width 677 height 72
click at [926, 520] on div "Speakers" at bounding box center [633, 525] width 677 height 19
click at [1181, 453] on div "Is Premium Disabled Title Aligning Talent and Environment Created ( America/Tor…" at bounding box center [634, 333] width 1268 height 666
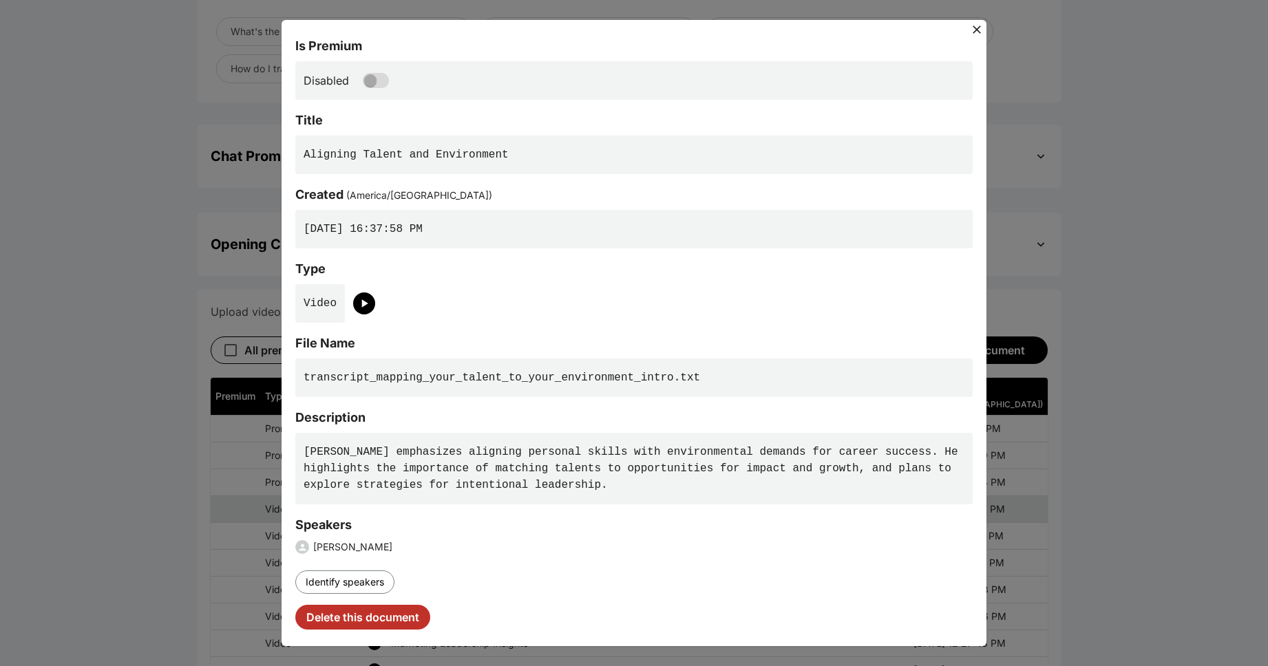
click at [975, 33] on icon at bounding box center [977, 30] width 14 height 14
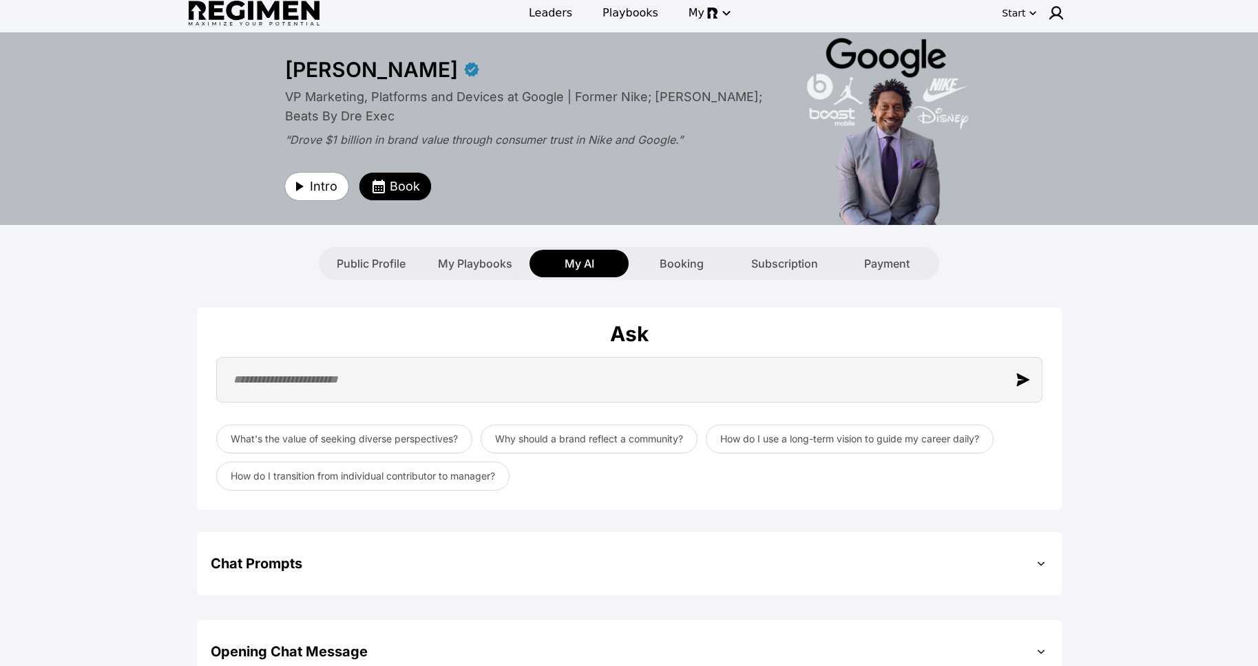
scroll to position [0, 0]
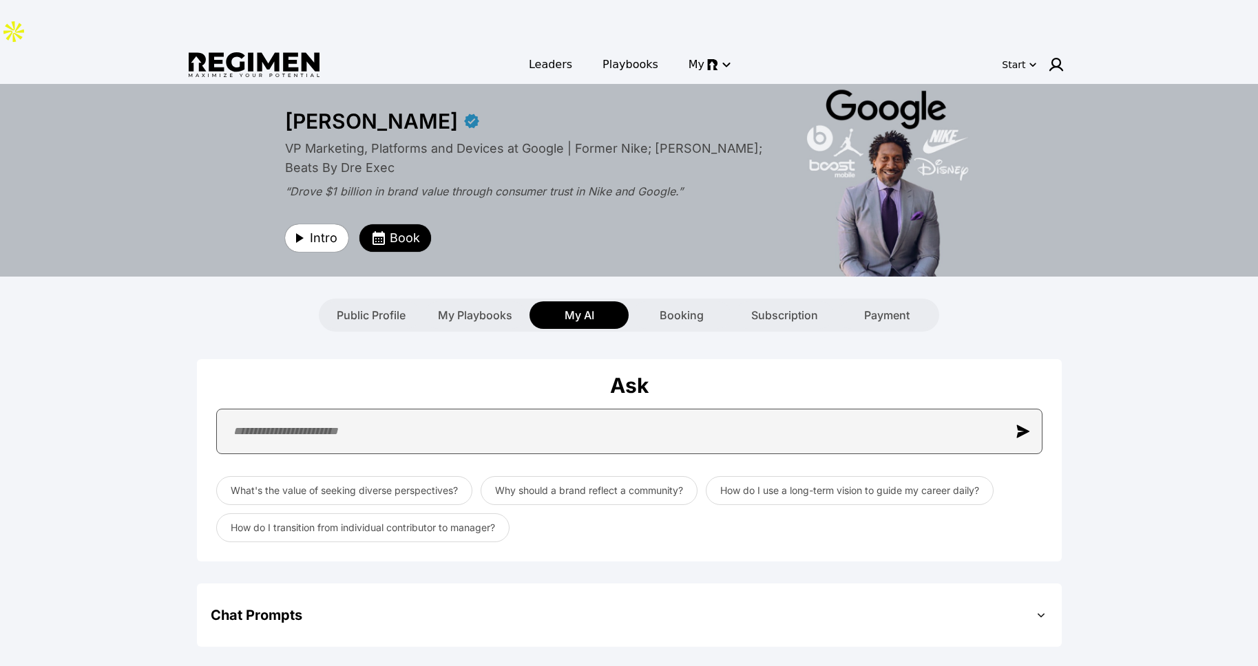
click at [465, 409] on input "text" at bounding box center [629, 431] width 826 height 45
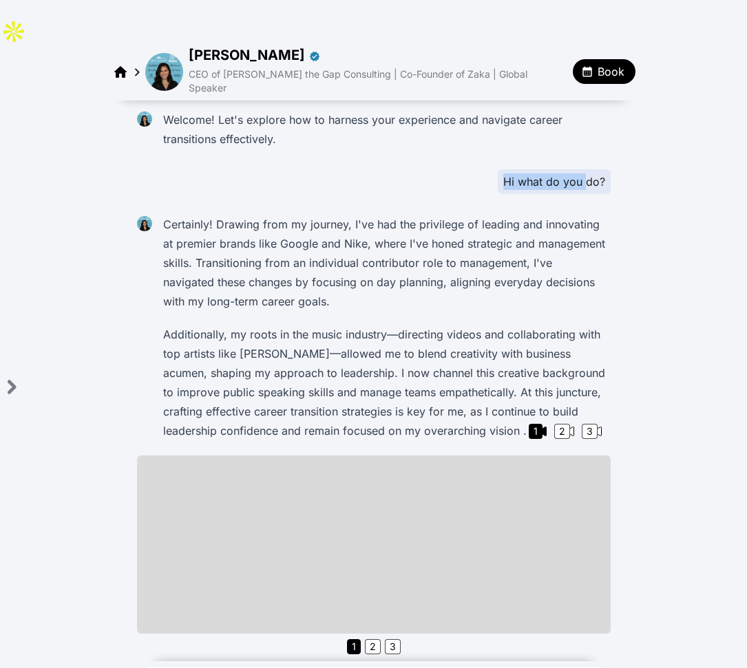
drag, startPoint x: 500, startPoint y: 123, endPoint x: 621, endPoint y: 116, distance: 120.6
click at [592, 169] on div "Hi what do you do?" at bounding box center [554, 181] width 113 height 25
drag, startPoint x: 494, startPoint y: 205, endPoint x: 405, endPoint y: 214, distance: 89.2
click at [494, 215] on p "Certainly! Drawing from my journey, I've had the privilege of leading and innov…" at bounding box center [384, 263] width 442 height 96
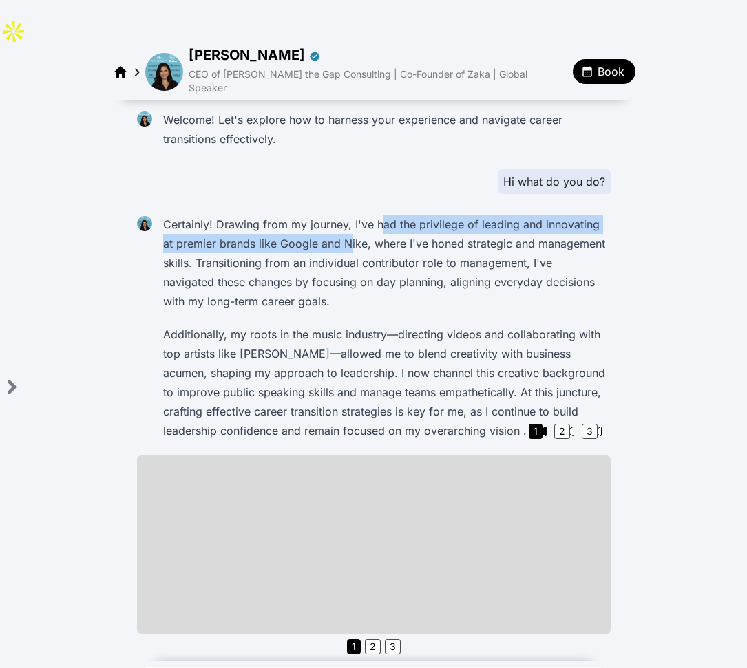
drag, startPoint x: 490, startPoint y: 163, endPoint x: 343, endPoint y: 184, distance: 148.2
click at [343, 215] on p "Certainly! Drawing from my journey, I've had the privilege of leading and innov…" at bounding box center [384, 263] width 442 height 96
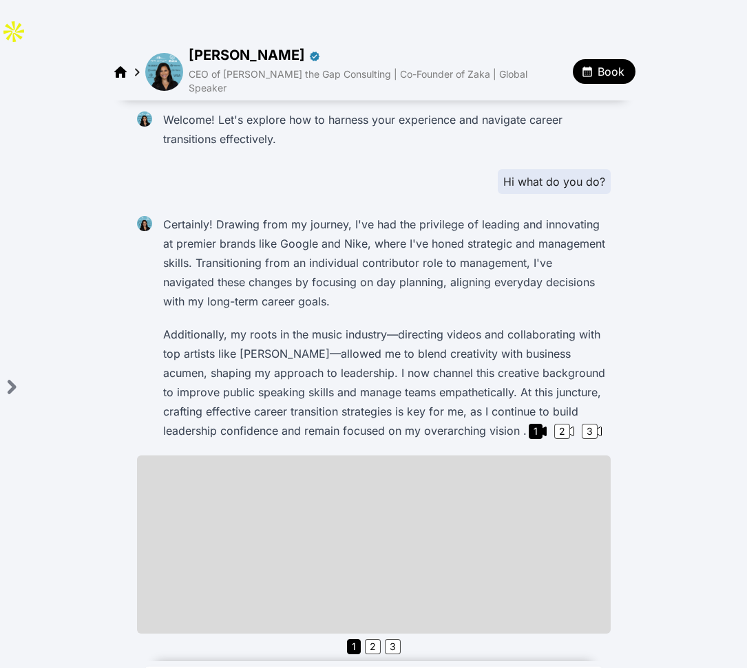
click at [368, 215] on p "Certainly! Drawing from my journey, I've had the privilege of leading and innov…" at bounding box center [384, 263] width 442 height 96
click at [411, 215] on p "Certainly! Drawing from my journey, I've had the privilege of leading and innov…" at bounding box center [384, 263] width 442 height 96
click at [425, 215] on p "Certainly! Drawing from my journey, I've had the privilege of leading and innov…" at bounding box center [384, 263] width 442 height 96
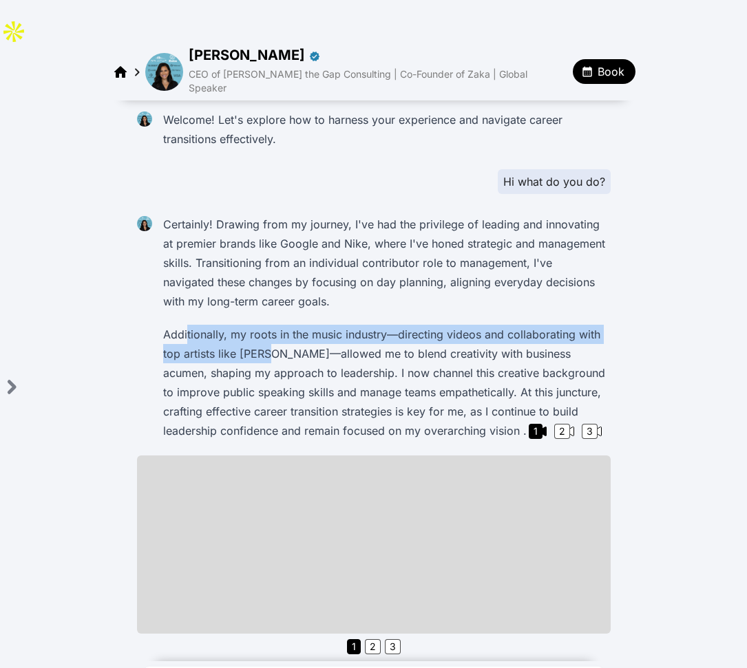
drag, startPoint x: 219, startPoint y: 273, endPoint x: 270, endPoint y: 297, distance: 56.3
click at [262, 325] on p "Additionally, my roots in the music industry—directing videos and collaborating…" at bounding box center [384, 383] width 442 height 116
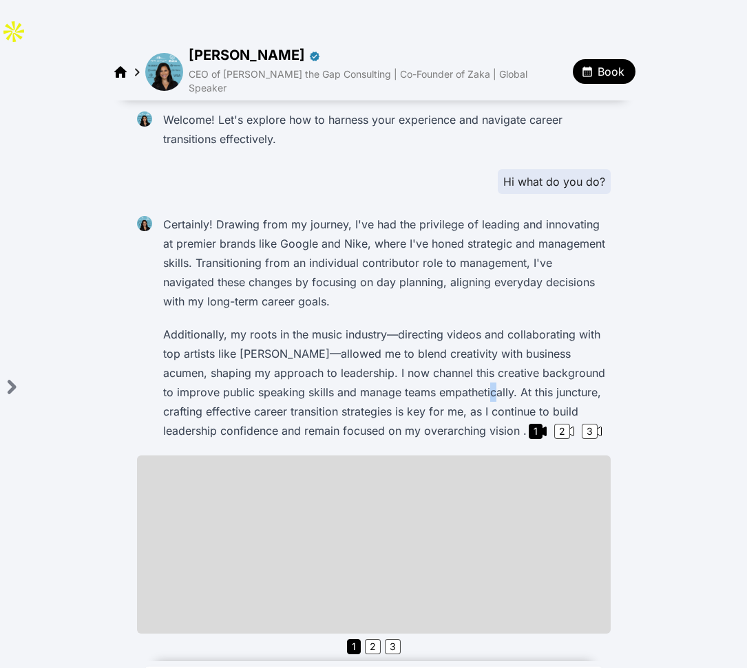
click at [431, 327] on p "Additionally, my roots in the music industry—directing videos and collaborating…" at bounding box center [384, 383] width 442 height 116
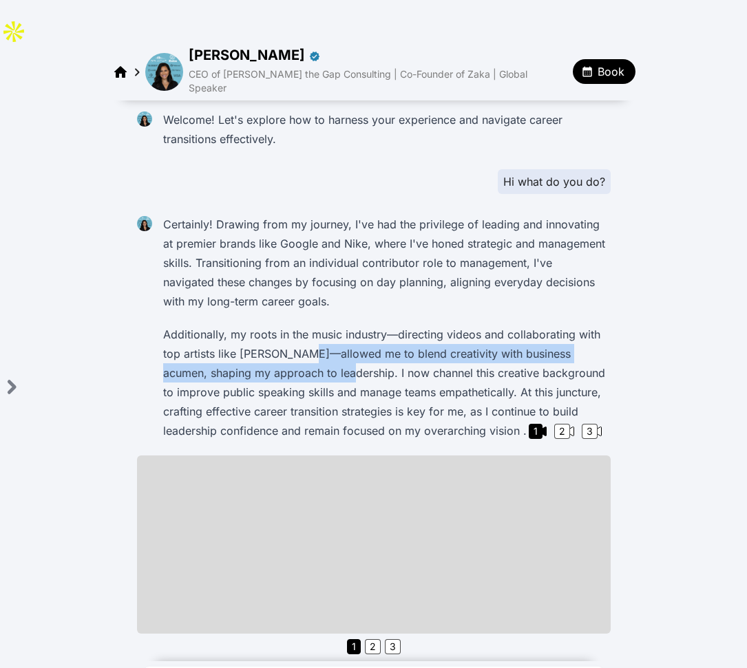
click at [299, 325] on p "Additionally, my roots in the music industry—directing videos and collaborating…" at bounding box center [384, 383] width 442 height 116
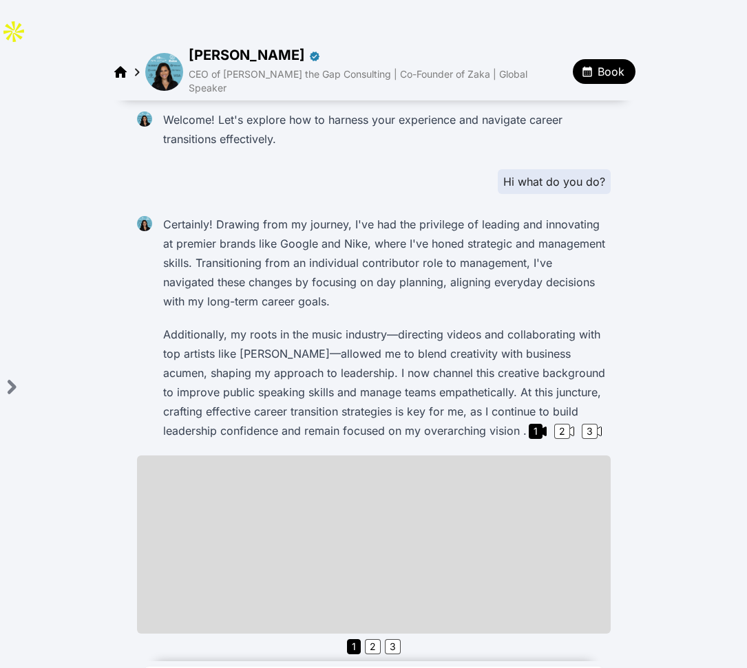
click at [299, 325] on p "Additionally, my roots in the music industry—directing videos and collaborating…" at bounding box center [384, 383] width 442 height 116
click at [505, 363] on p "Additionally, my roots in the music industry—directing videos and collaborating…" at bounding box center [384, 383] width 442 height 116
click at [554, 424] on div "2" at bounding box center [562, 431] width 16 height 15
click at [539, 362] on p "Additionally, my roots in the music industry—directing videos and collaborating…" at bounding box center [384, 383] width 442 height 116
click at [582, 424] on div "3" at bounding box center [590, 431] width 16 height 15
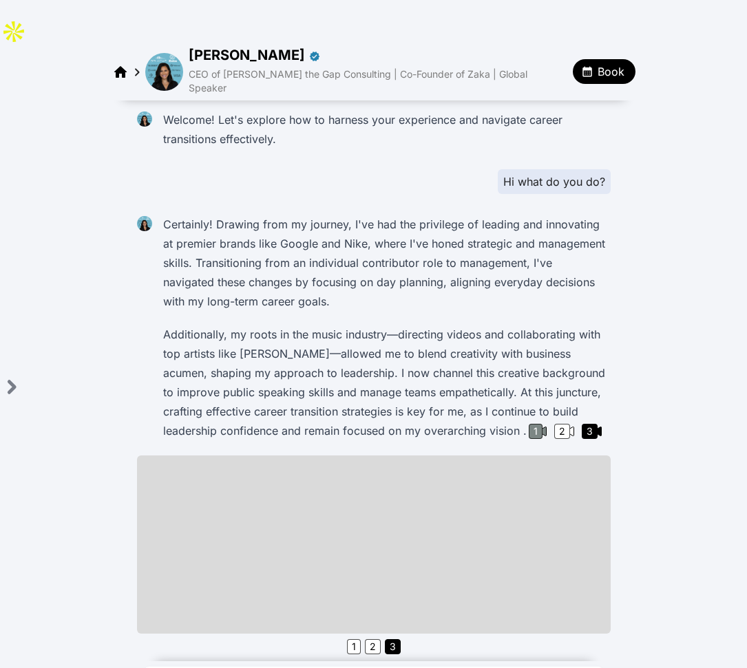
click at [529, 424] on div "1" at bounding box center [536, 431] width 14 height 15
click at [376, 325] on p "Additionally, my roots in the music industry—directing videos and collaborating…" at bounding box center [384, 383] width 442 height 116
click at [354, 348] on p "Additionally, my roots in the music industry—directing videos and collaborating…" at bounding box center [384, 383] width 442 height 116
click at [565, 427] on icon at bounding box center [569, 431] width 8 height 9
click at [582, 424] on div "3" at bounding box center [590, 431] width 16 height 15
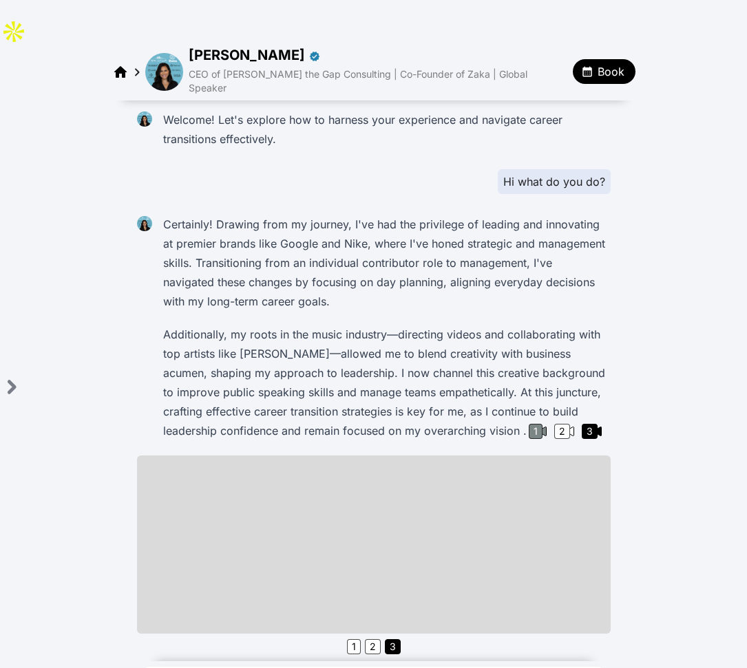
click at [529, 424] on div "1" at bounding box center [536, 431] width 14 height 15
click at [171, 53] on img at bounding box center [164, 72] width 38 height 38
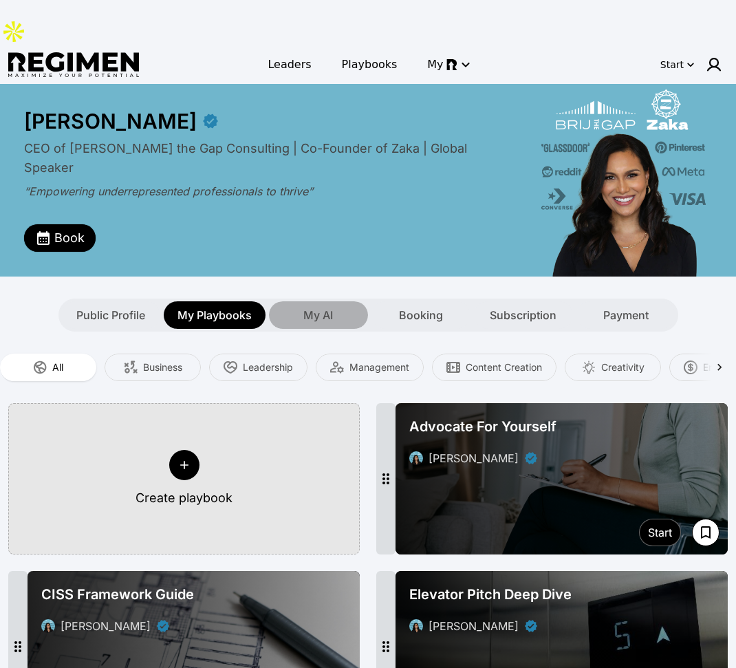
click at [326, 307] on span "My AI" at bounding box center [319, 315] width 30 height 17
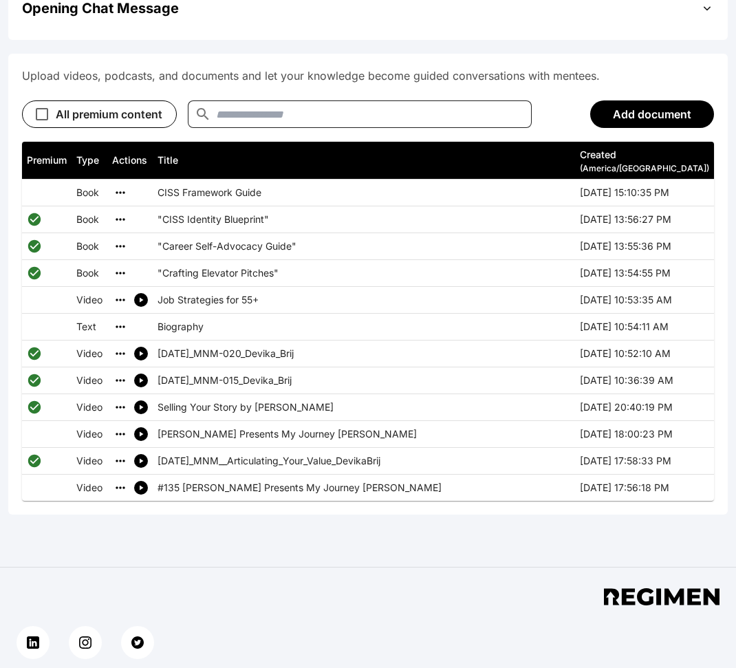
scroll to position [662, 0]
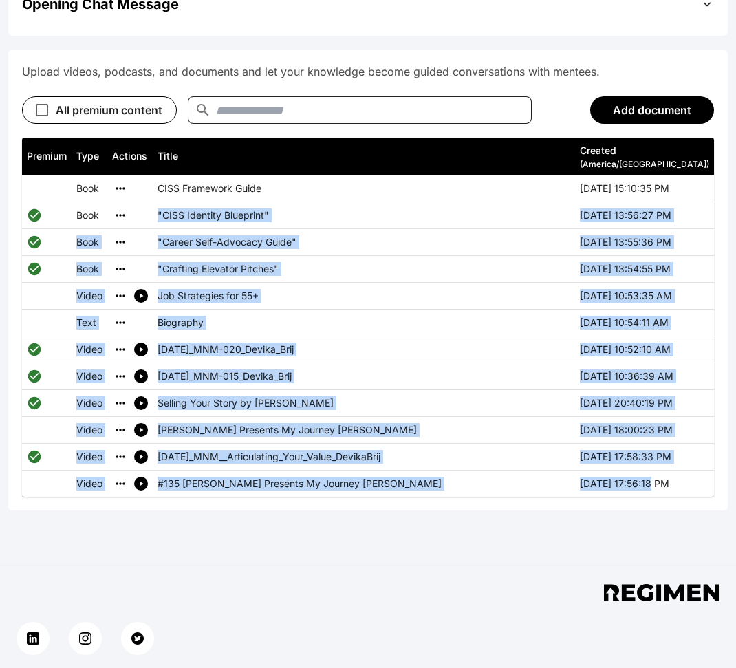
drag, startPoint x: 630, startPoint y: 413, endPoint x: 557, endPoint y: 126, distance: 296.3
click at [558, 176] on tbody "Book CISS Framework Guide 2024-11-19 15:10:35 PM Book "CISS Identity Blueprint"…" at bounding box center [368, 337] width 692 height 322
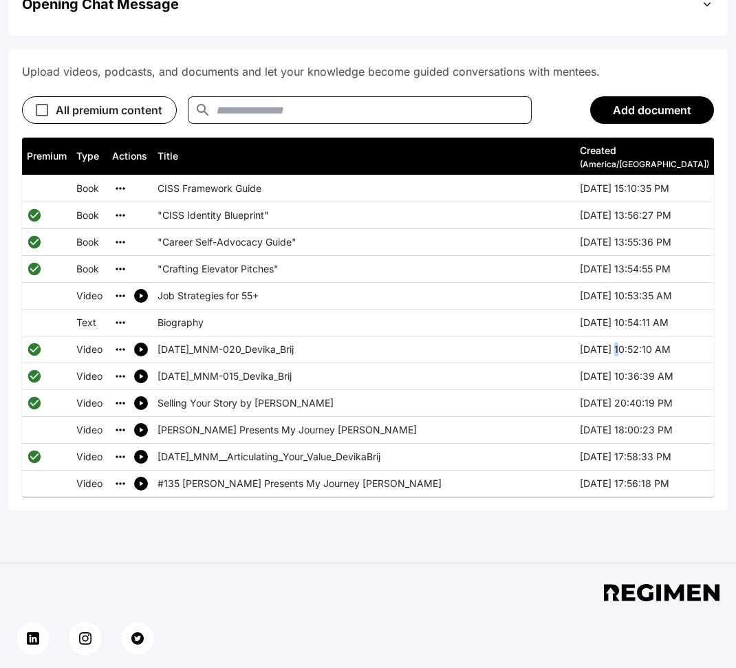
click at [635, 337] on th "2024-08-29 10:52:10 AM" at bounding box center [644, 350] width 139 height 27
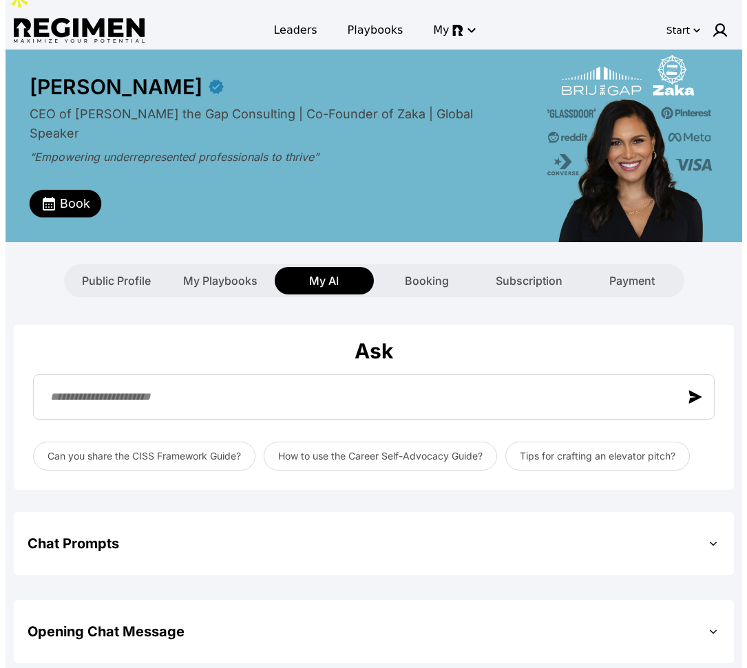
scroll to position [0, 0]
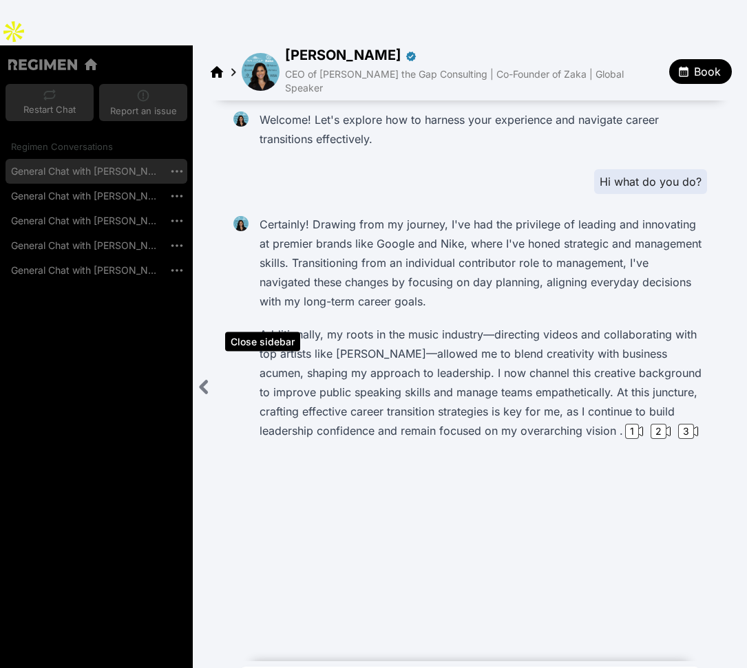
click at [209, 379] on icon "Close sidebar" at bounding box center [203, 387] width 17 height 17
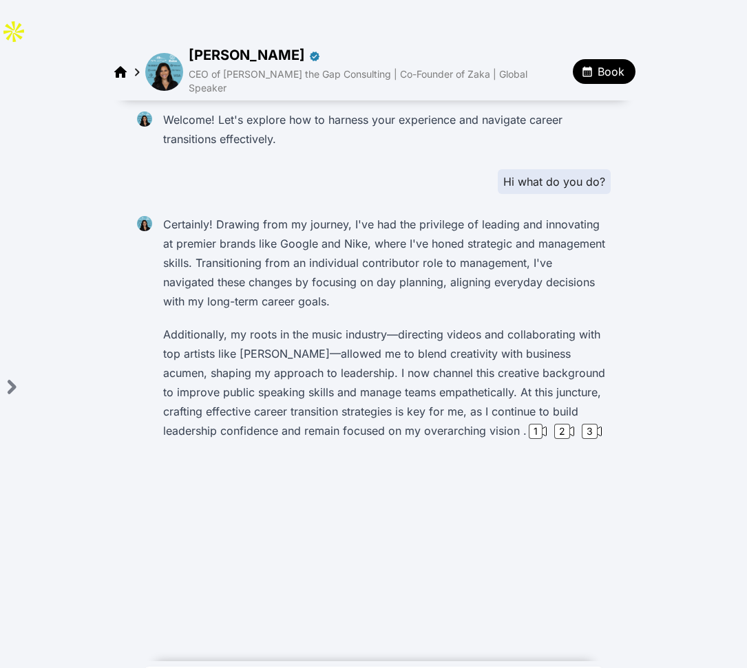
click at [273, 325] on p "Additionally, my roots in the music industry—directing videos and collaborating…" at bounding box center [384, 383] width 442 height 116
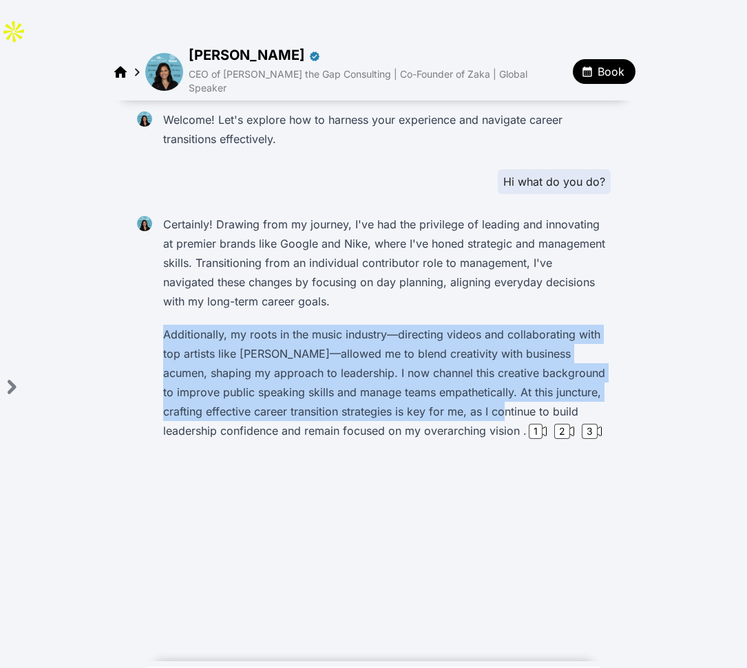
drag, startPoint x: 162, startPoint y: 277, endPoint x: 450, endPoint y: 348, distance: 297.0
click at [454, 355] on div "Certainly! Drawing from my journey, I've had the privilege of leading and innov…" at bounding box center [384, 328] width 453 height 234
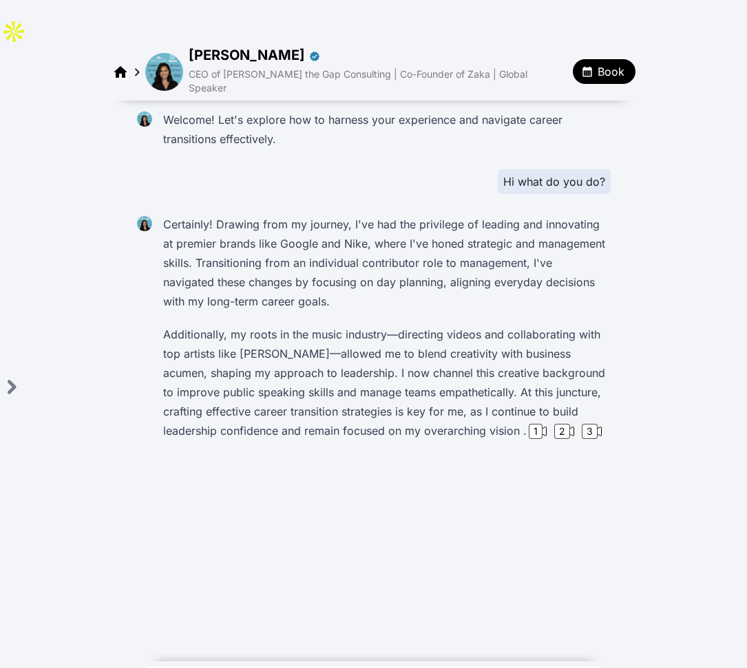
click at [314, 445] on div "Welcome! Let's explore how to harness your experience and navigate career trans…" at bounding box center [373, 377] width 747 height 555
type textarea "**********"
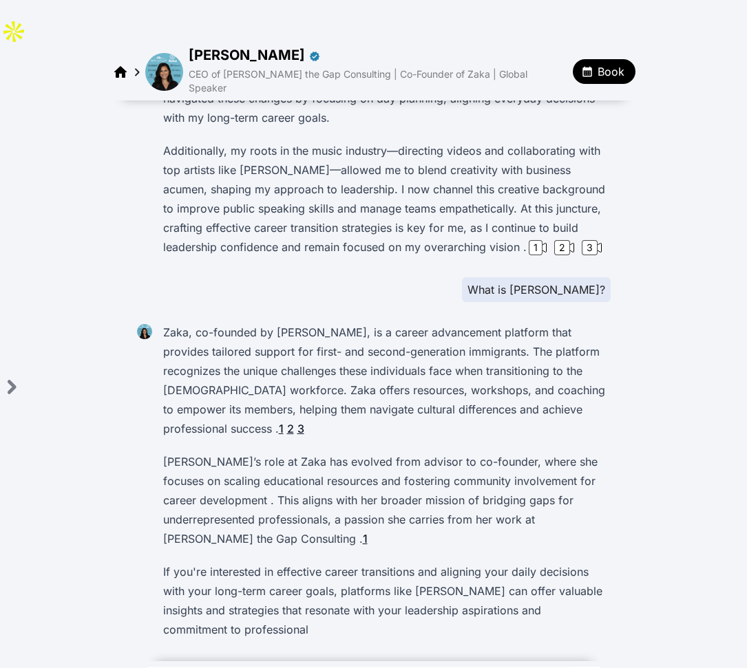
scroll to position [203, 0]
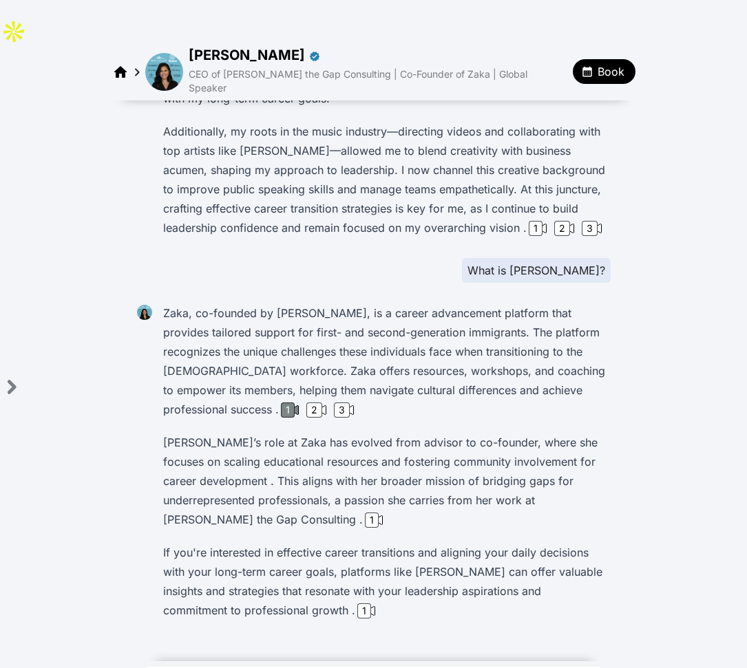
click at [289, 403] on div "1" at bounding box center [288, 410] width 14 height 15
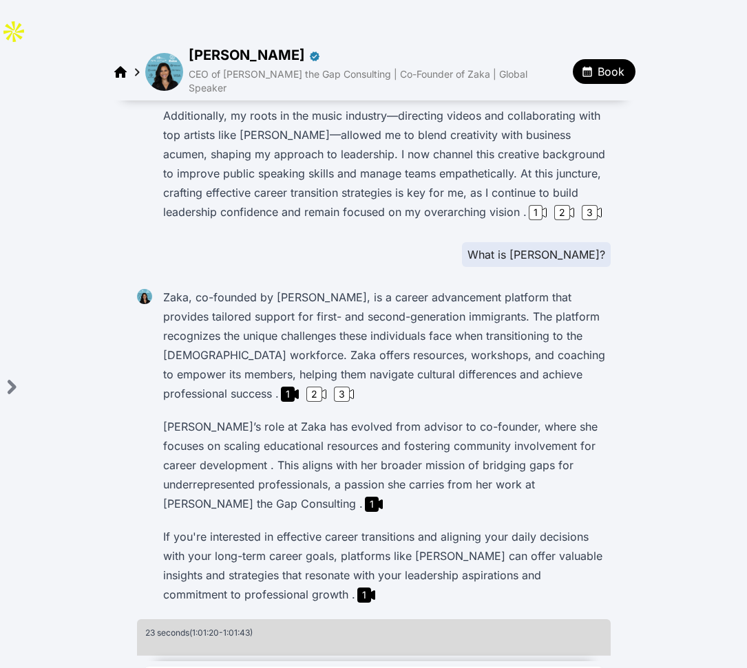
scroll to position [134, 0]
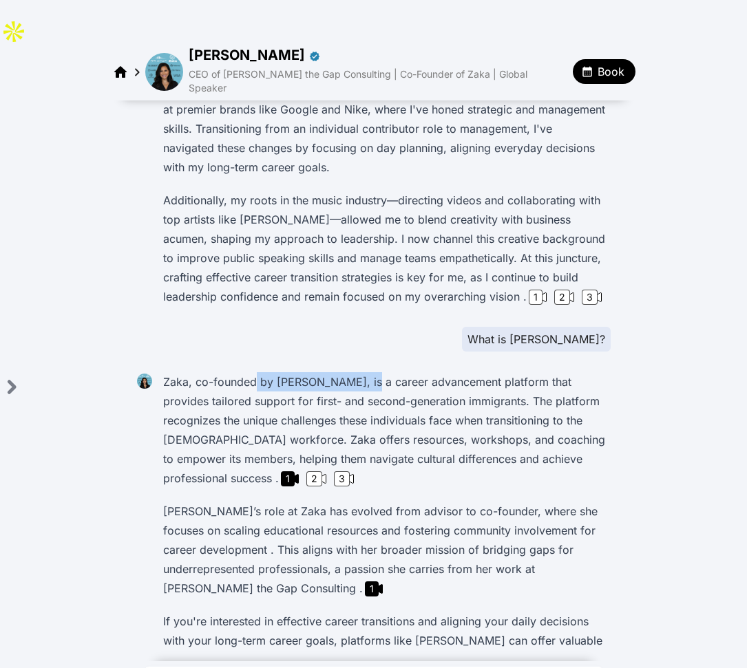
drag, startPoint x: 257, startPoint y: 324, endPoint x: 349, endPoint y: 321, distance: 91.6
click at [347, 372] on p "Zaka, co-founded by Devika Brij, is a career advancement platform that provides…" at bounding box center [384, 430] width 442 height 116
click at [368, 372] on p "Zaka, co-founded by Devika Brij, is a career advancement platform that provides…" at bounding box center [384, 430] width 442 height 116
drag, startPoint x: 291, startPoint y: 321, endPoint x: 335, endPoint y: 324, distance: 43.5
click at [335, 372] on p "Zaka, co-founded by Devika Brij, is a career advancement platform that provides…" at bounding box center [384, 430] width 442 height 116
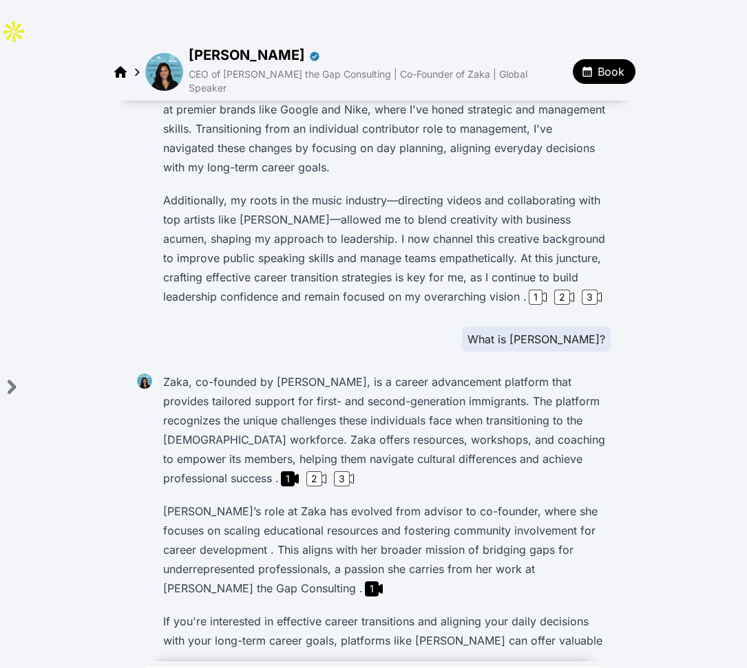
click at [312, 372] on p "Zaka, co-founded by Devika Brij, is a career advancement platform that provides…" at bounding box center [384, 430] width 442 height 116
click at [312, 471] on div "2" at bounding box center [314, 478] width 16 height 15
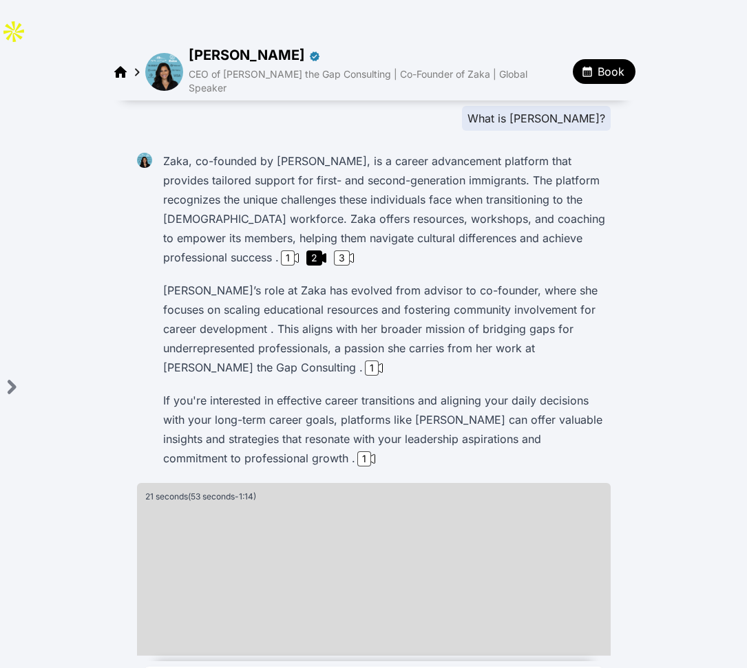
scroll to position [387, 0]
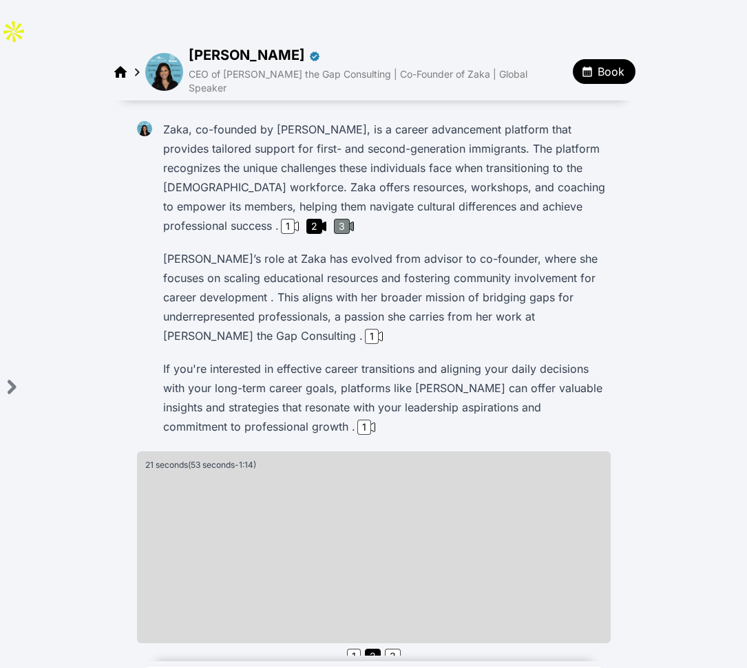
click at [343, 219] on div "3" at bounding box center [342, 226] width 16 height 15
click at [365, 329] on div "1" at bounding box center [372, 336] width 14 height 15
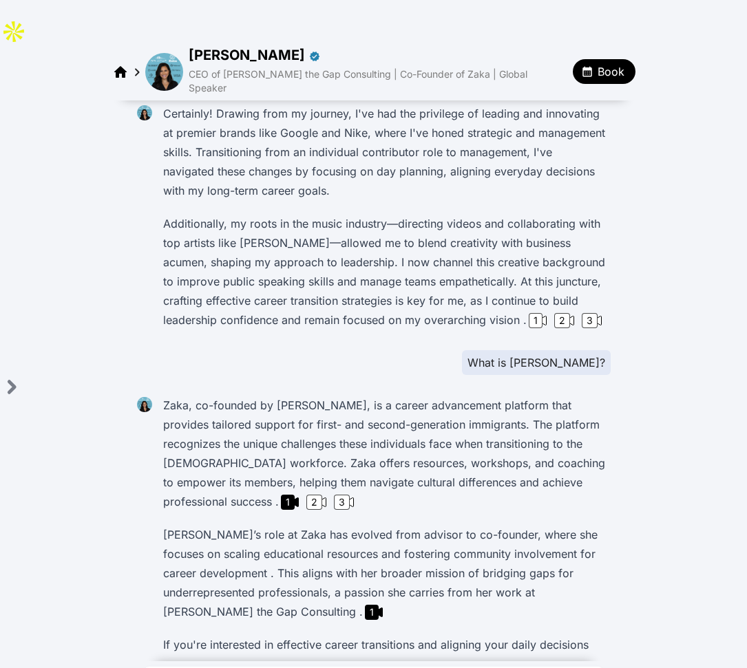
scroll to position [0, 0]
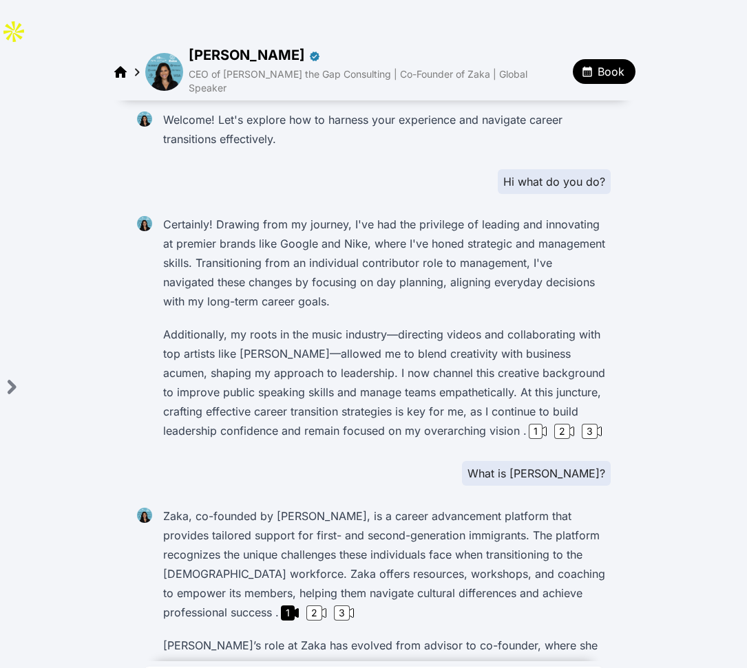
click at [577, 325] on p "Additionally, my roots in the music industry—directing videos and collaborating…" at bounding box center [384, 383] width 442 height 116
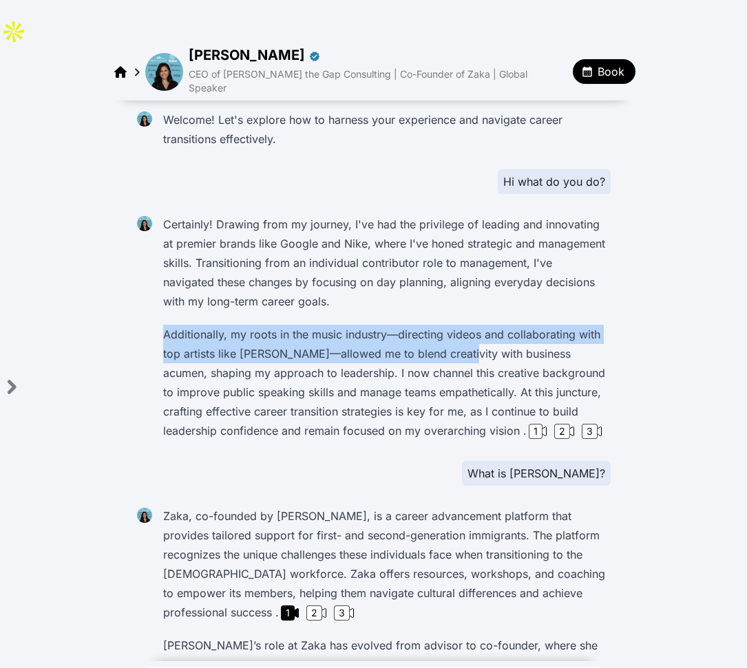
drag, startPoint x: 239, startPoint y: 270, endPoint x: 183, endPoint y: 248, distance: 59.7
click at [183, 248] on div "Certainly! Drawing from my journey, I've had the privilege of leading and innov…" at bounding box center [384, 328] width 453 height 234
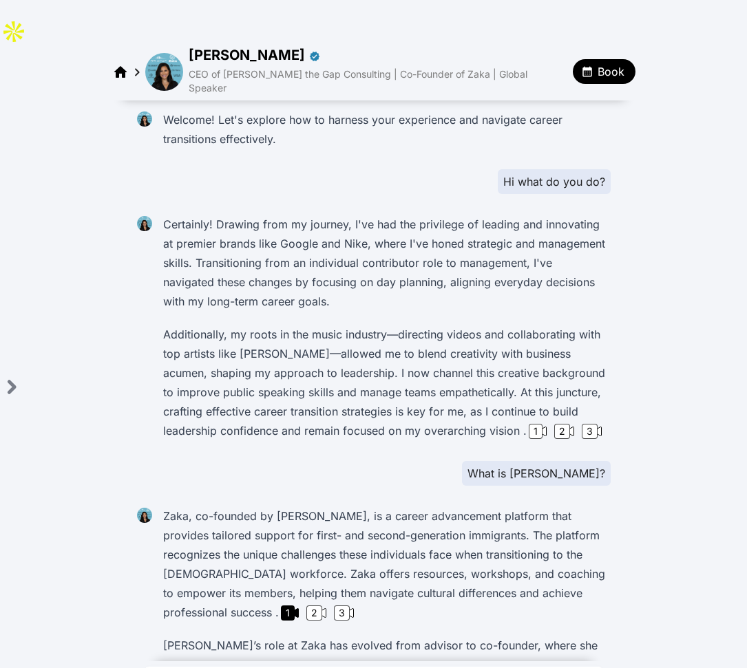
click at [547, 215] on p "Certainly! Drawing from my journey, I've had the privilege of leading and innov…" at bounding box center [384, 263] width 442 height 96
